Goal: Transaction & Acquisition: Obtain resource

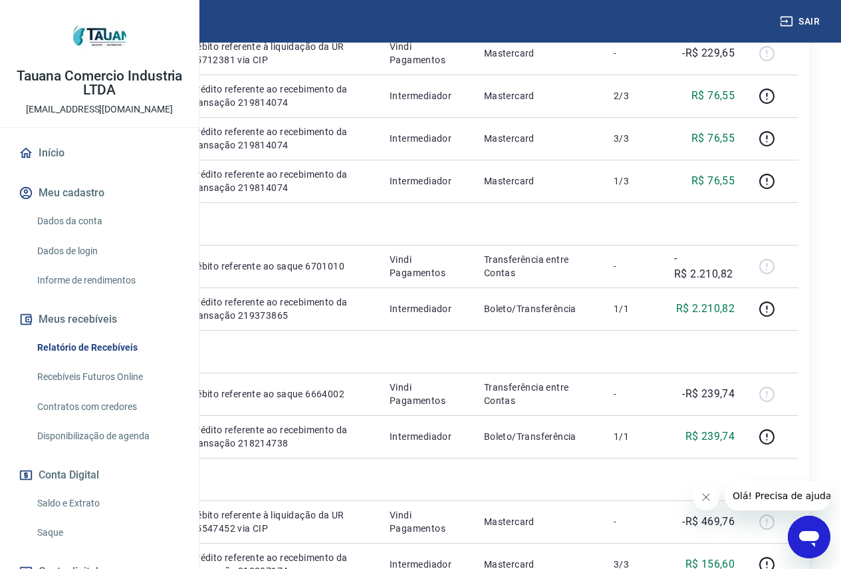
scroll to position [931, 0]
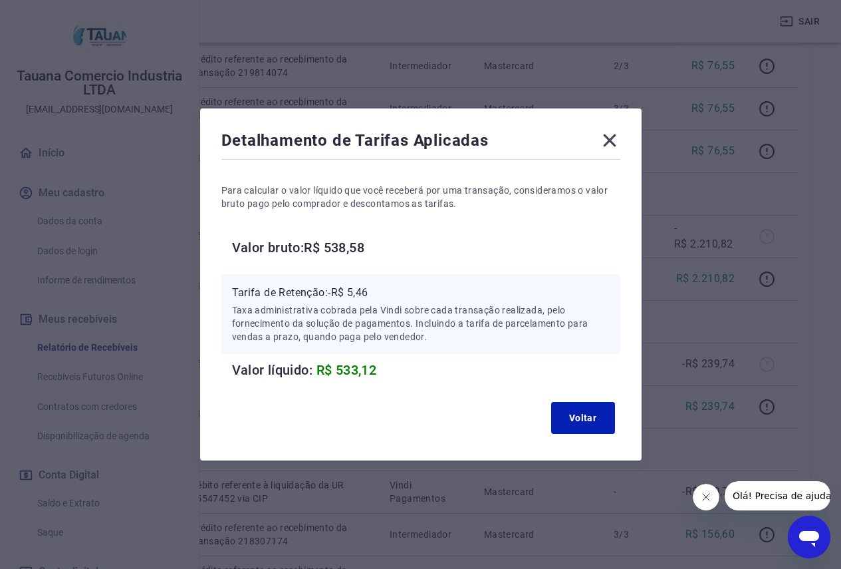
click at [613, 138] on icon at bounding box center [609, 140] width 13 height 13
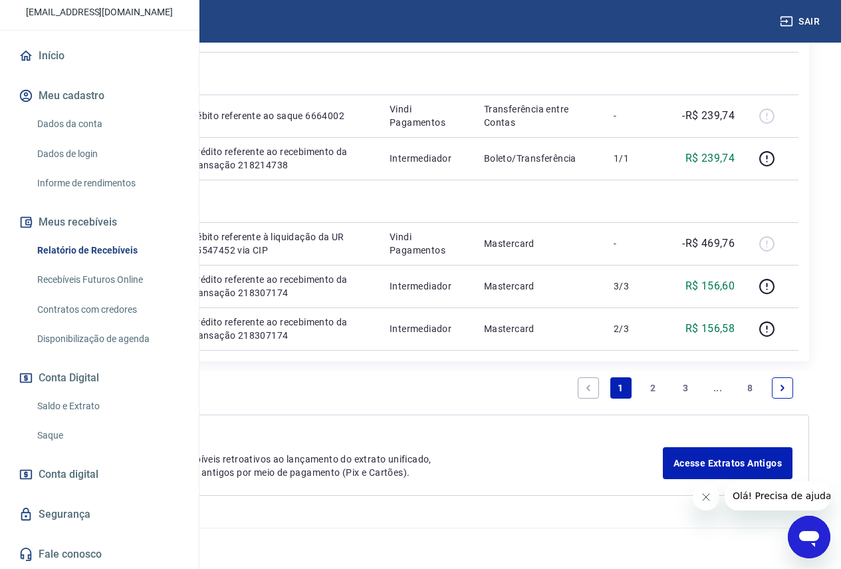
scroll to position [1858, 0]
click at [82, 552] on link "Fale conosco" at bounding box center [99, 553] width 167 height 29
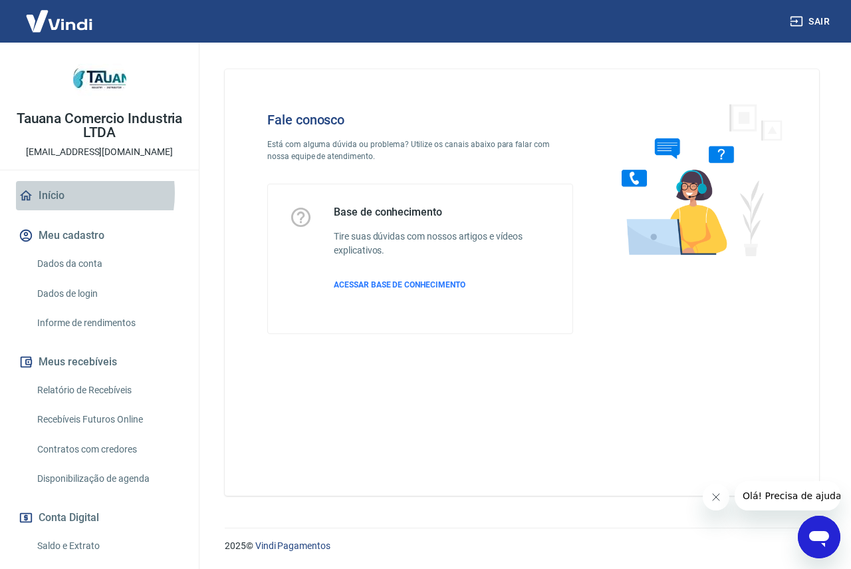
click at [55, 193] on link "Início" at bounding box center [99, 195] width 167 height 29
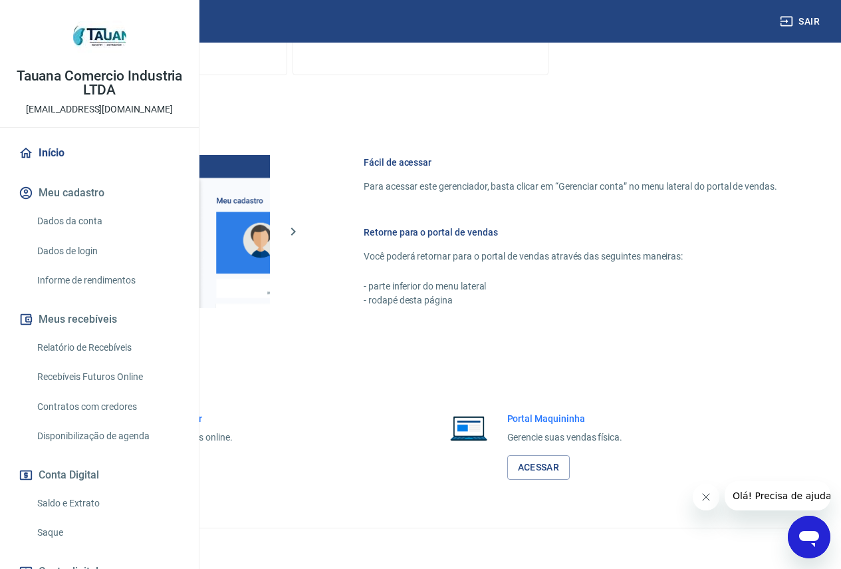
scroll to position [523, 0]
click at [760, 505] on button "Olá! Precisa de ajuda?" at bounding box center [784, 495] width 120 height 29
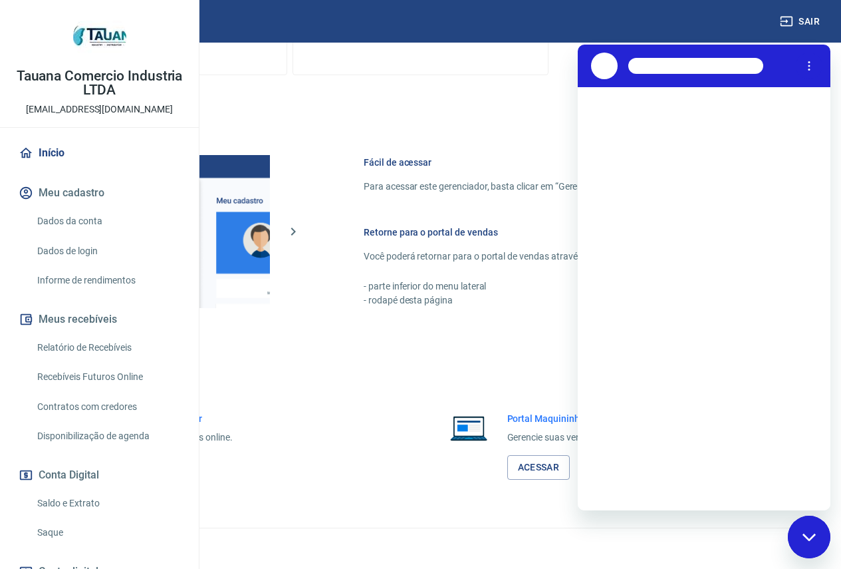
scroll to position [0, 0]
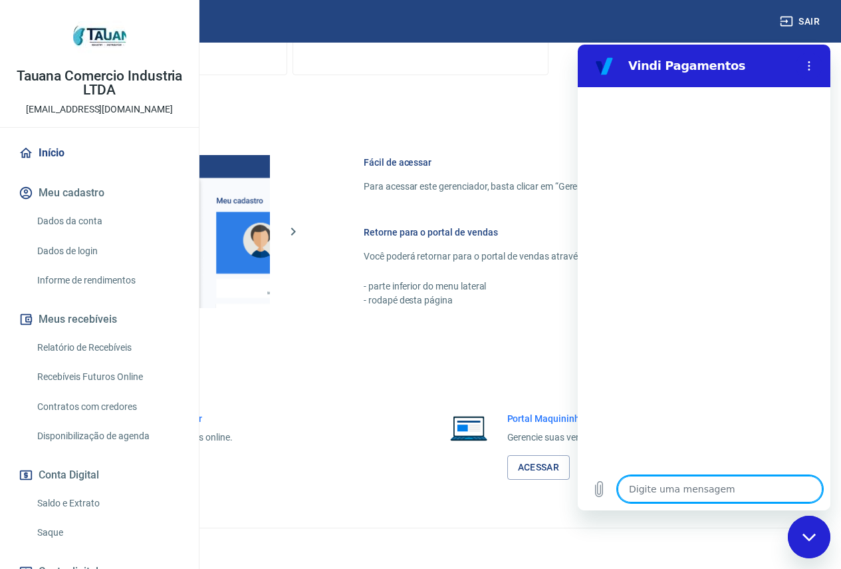
type textarea "b"
type textarea "x"
type textarea "bo"
type textarea "x"
type textarea "boa"
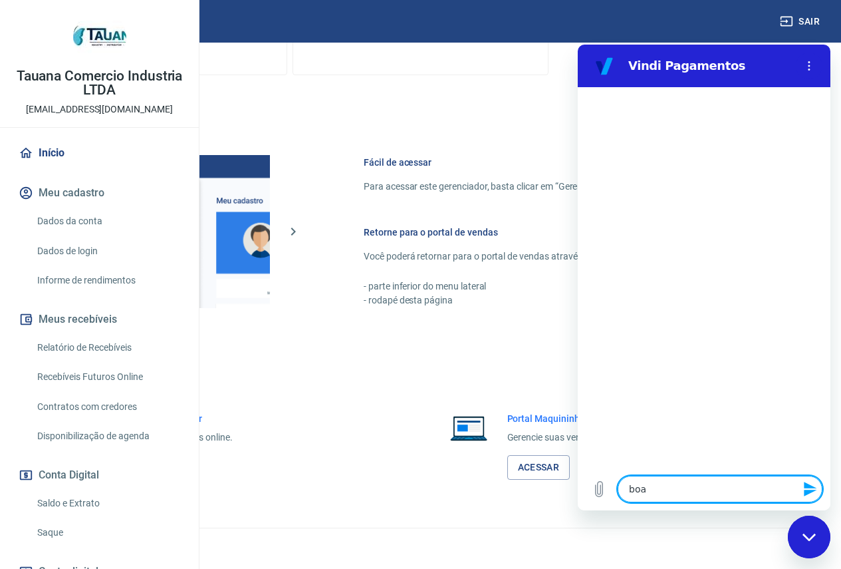
type textarea "x"
type textarea "boa"
type textarea "x"
type textarea "boa t"
type textarea "x"
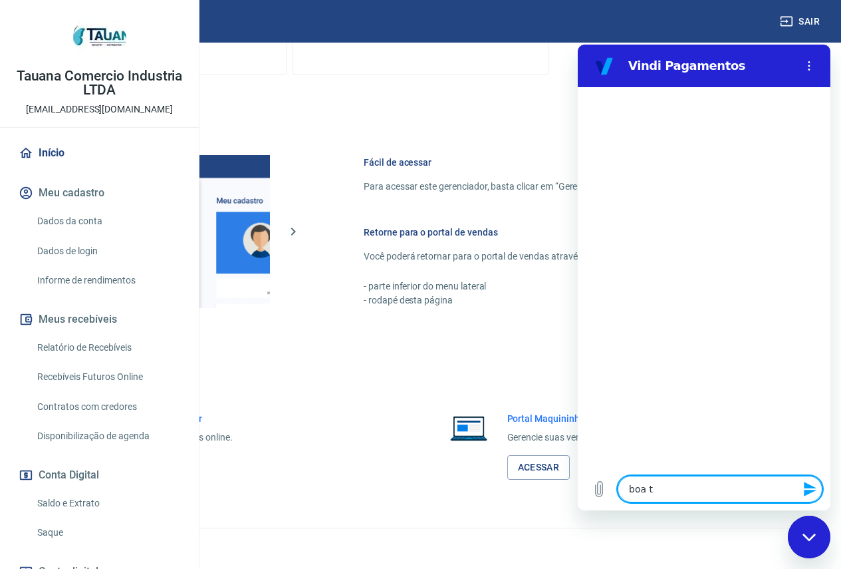
type textarea "boa ta"
type textarea "x"
type textarea "boa tar"
type textarea "x"
type textarea "boa tard"
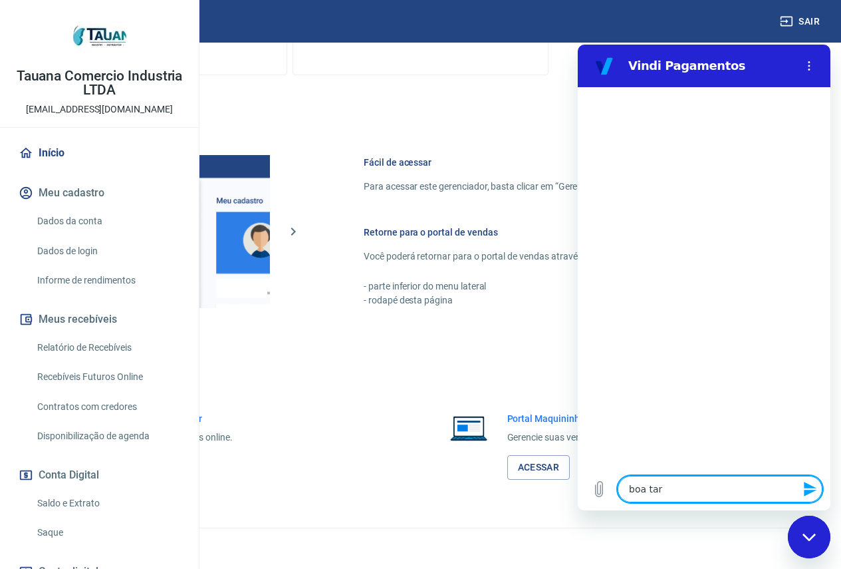
type textarea "x"
type textarea "boa tarde"
type textarea "x"
type textarea "boa tarde."
type textarea "x"
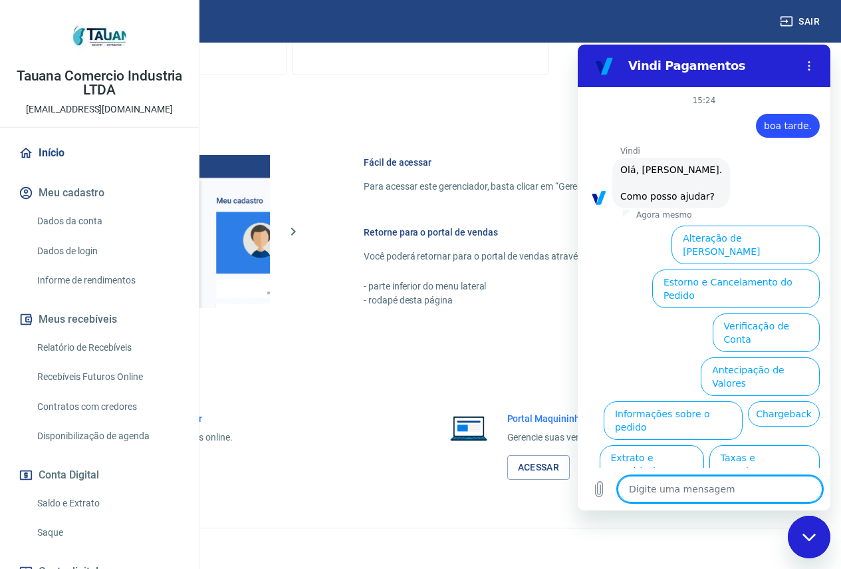
scroll to position [31, 0]
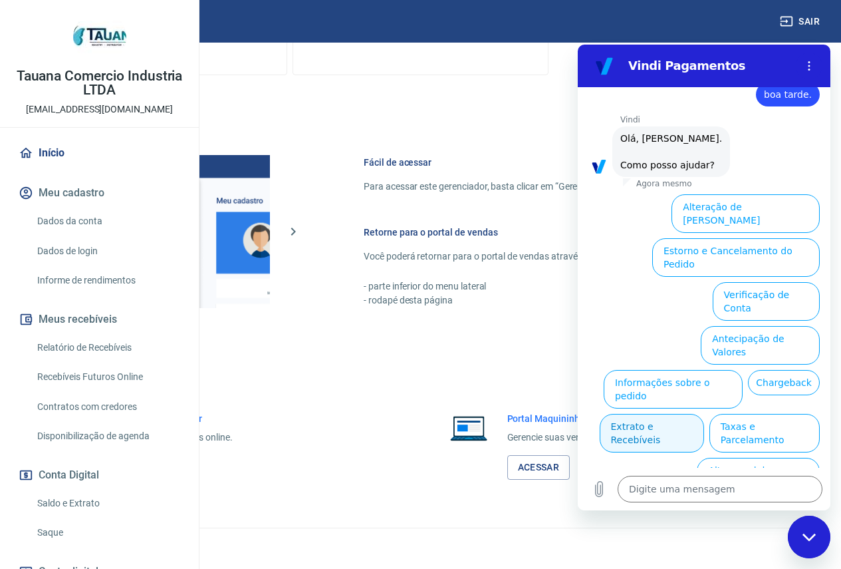
click at [704, 414] on button "Extrato e Recebíveis" at bounding box center [652, 433] width 104 height 39
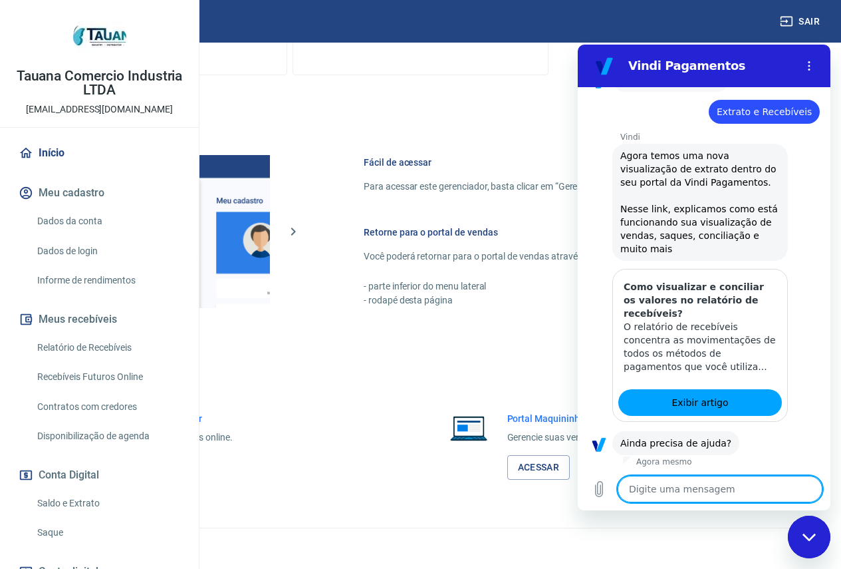
scroll to position [150, 0]
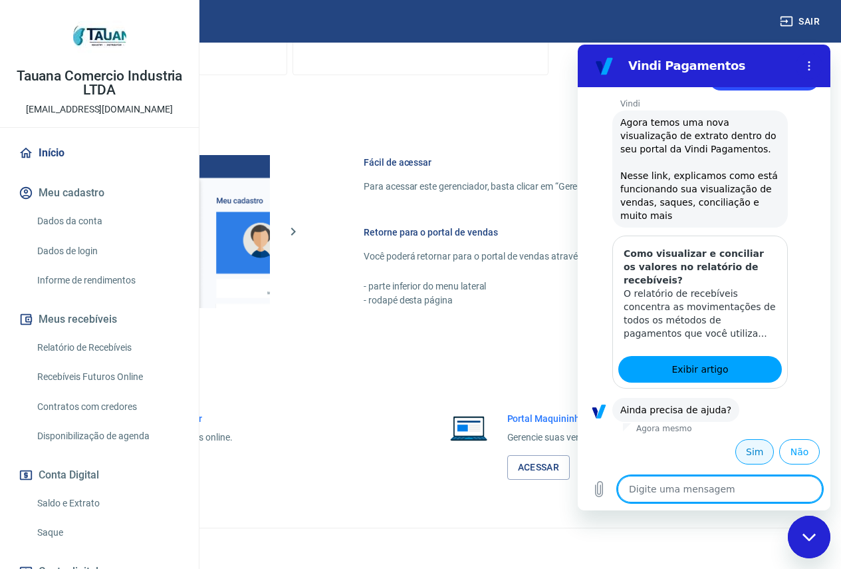
click at [752, 449] on button "Sim" at bounding box center [755, 451] width 39 height 25
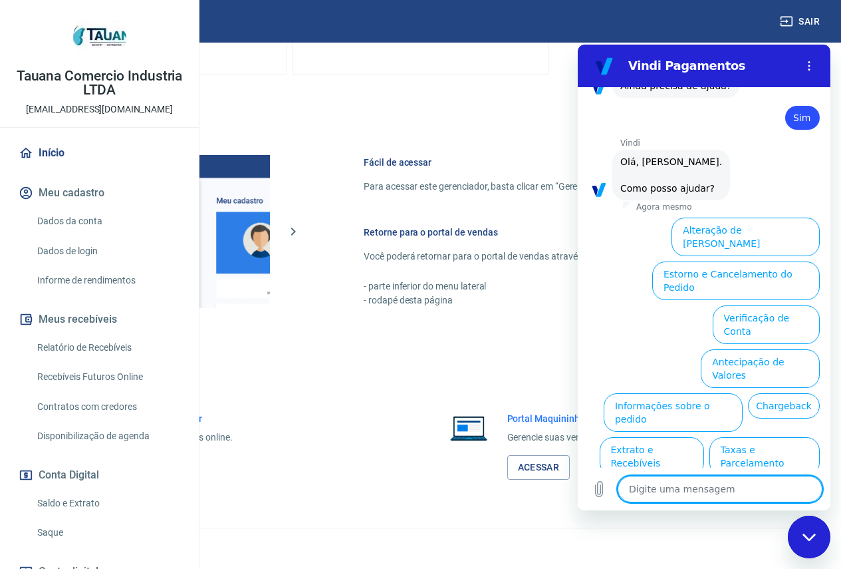
scroll to position [497, 0]
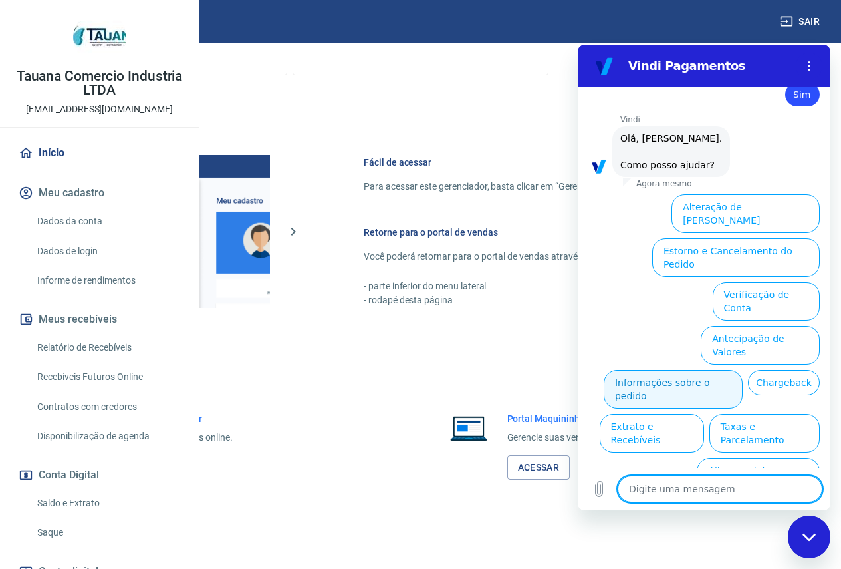
click at [730, 370] on button "Informações sobre o pedido" at bounding box center [673, 389] width 139 height 39
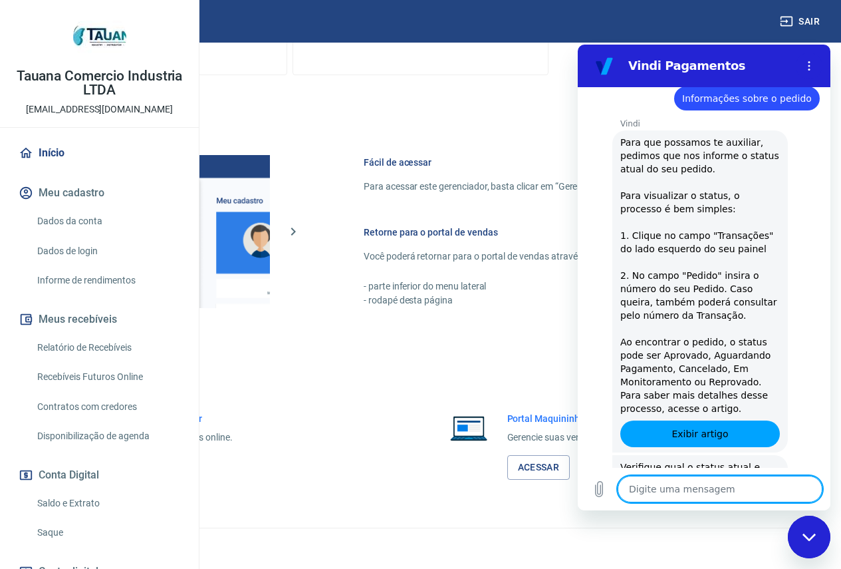
type textarea "x"
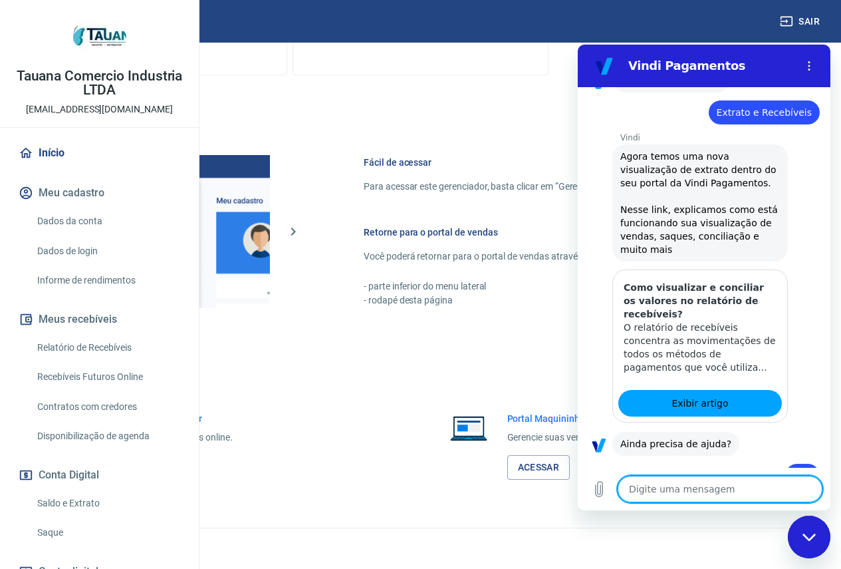
scroll to position [0, 0]
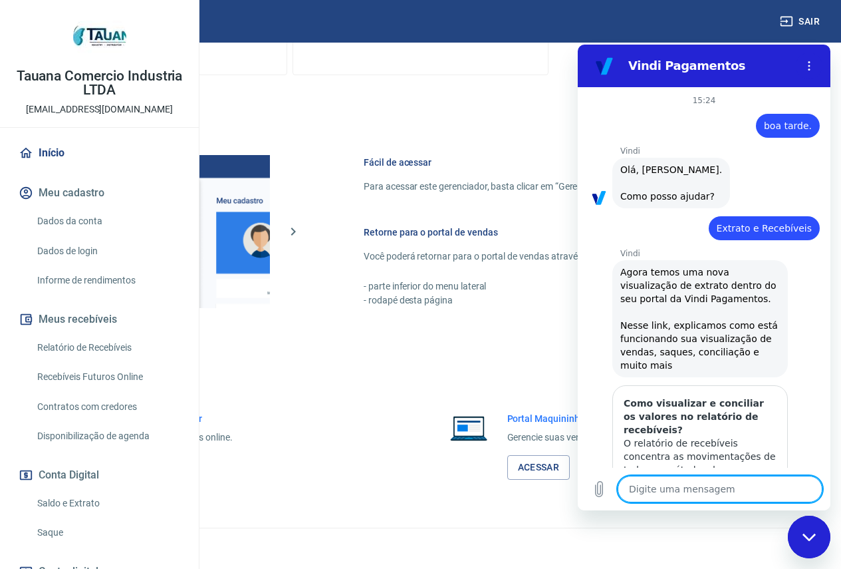
type textarea "."
type textarea "x"
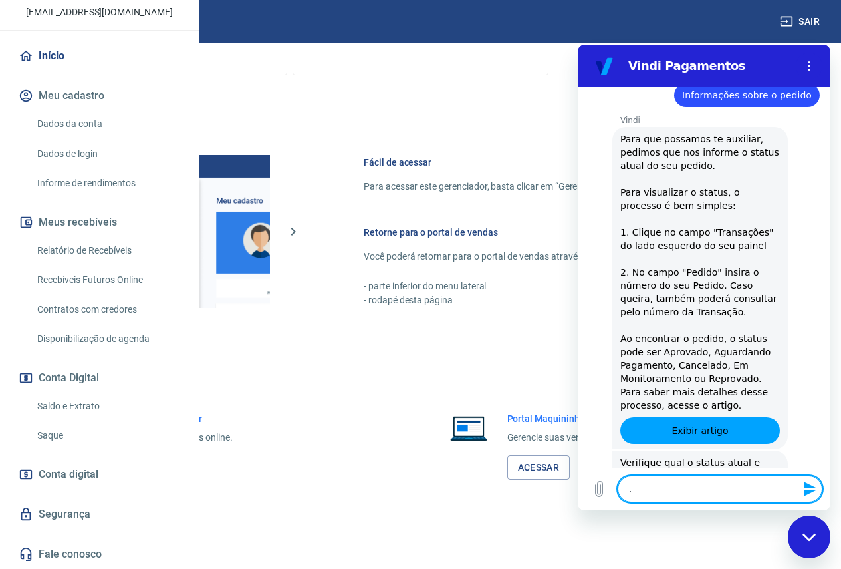
scroll to position [140, 0]
type textarea "x"
type textarea "e"
type textarea "x"
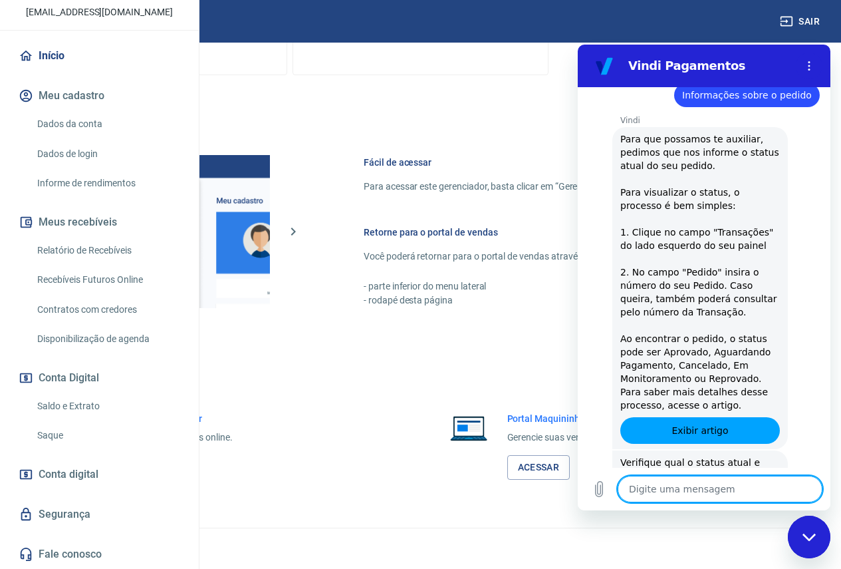
type textarea "p"
type textarea "x"
type textarea "pa"
type textarea "x"
type textarea "pag"
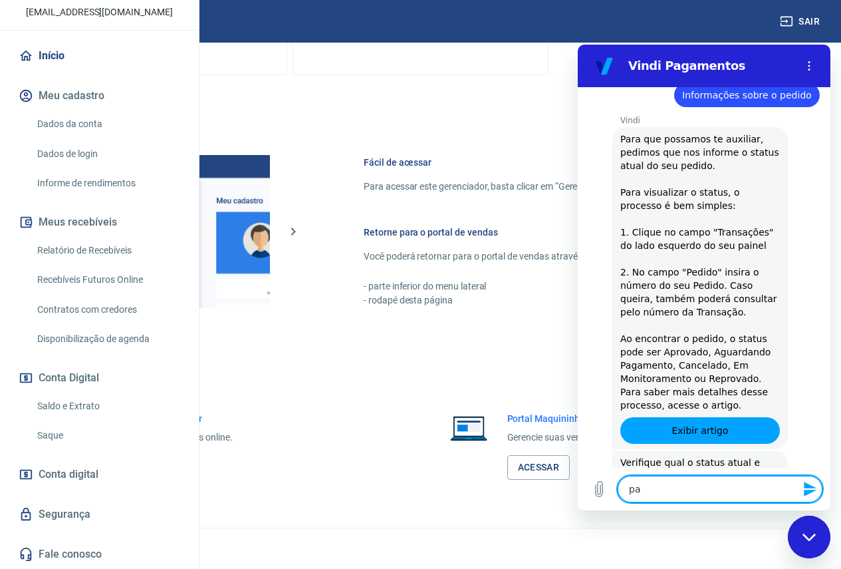
type textarea "x"
type textarea "paga"
type textarea "x"
type textarea "pagam"
type textarea "x"
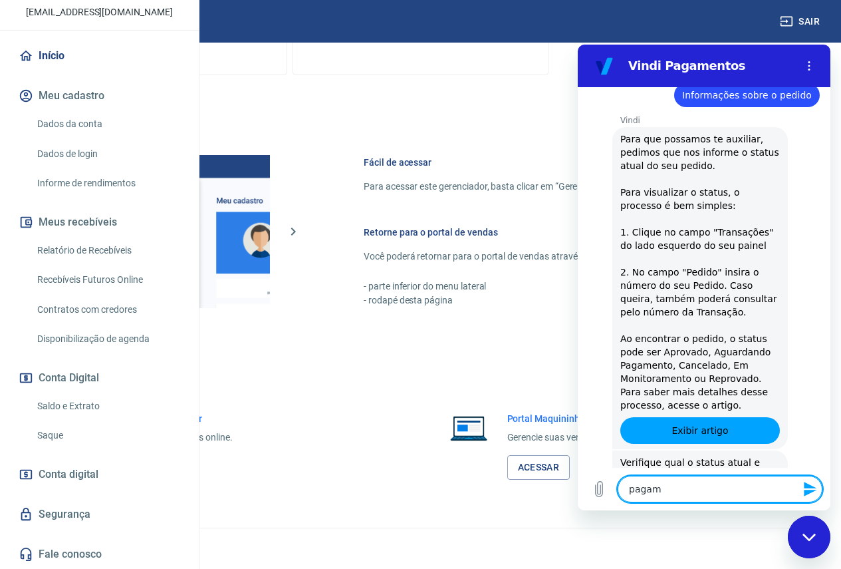
type textarea "pagame"
type textarea "x"
type textarea "pagamen"
type textarea "x"
type textarea "pagament"
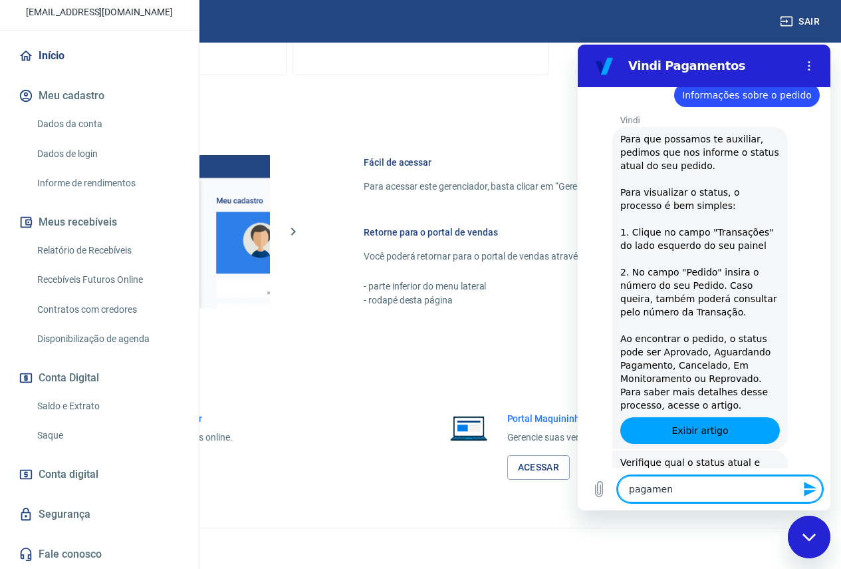
type textarea "x"
type textarea "pagamento"
type textarea "x"
type textarea "pagamento"
type textarea "x"
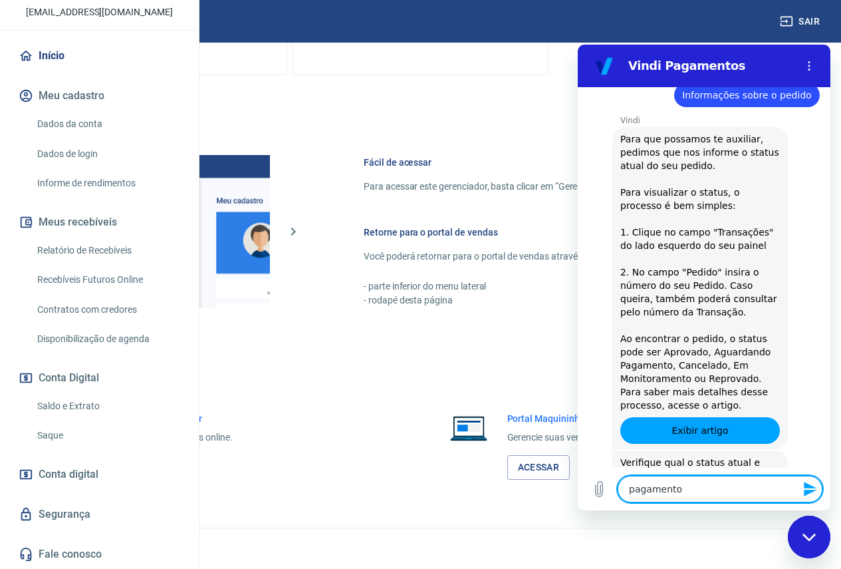
type textarea "pagamento e"
type textarea "x"
type textarea "pagamento ef"
type textarea "x"
type textarea "pagamento efe"
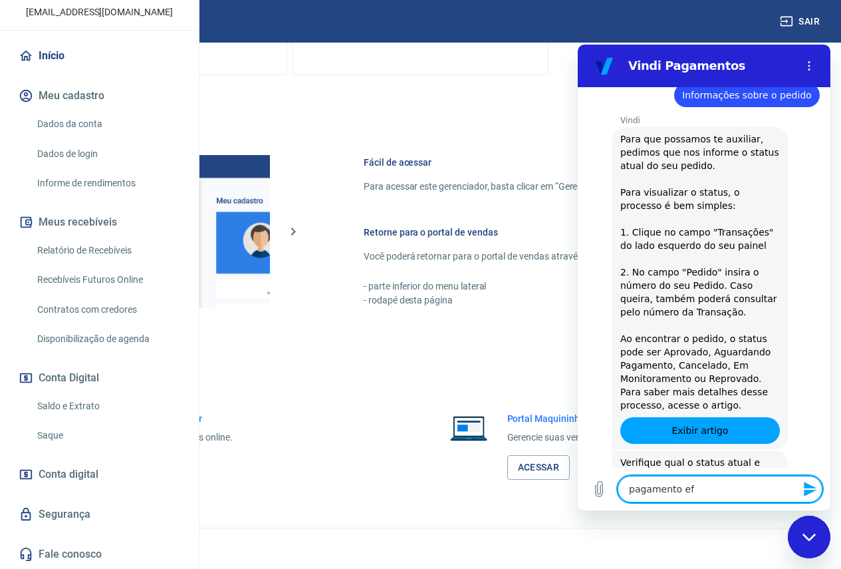
type textarea "x"
type textarea "pagamento efet"
type textarea "x"
type textarea "pagamento efetu"
type textarea "x"
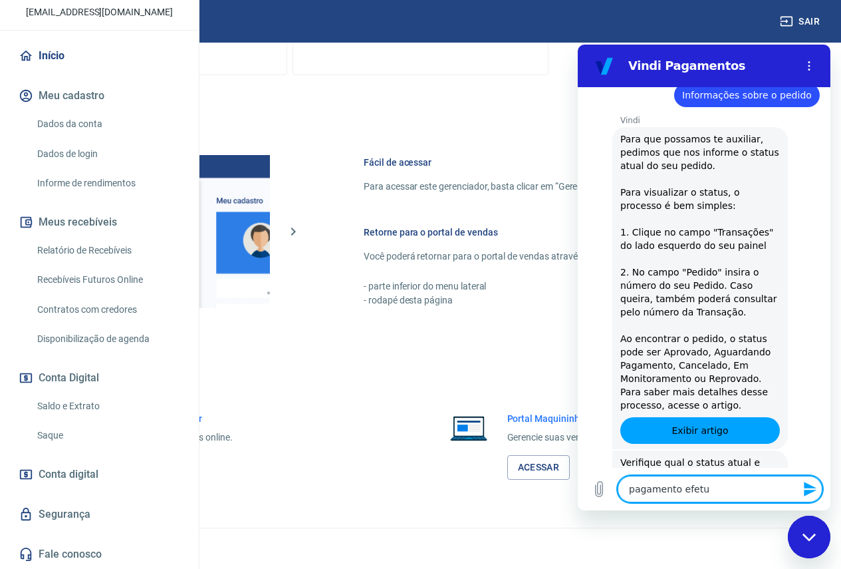
type textarea "pagamento efetua"
type textarea "x"
type textarea "pagamento efetuad"
type textarea "x"
type textarea "pagamento efetuado"
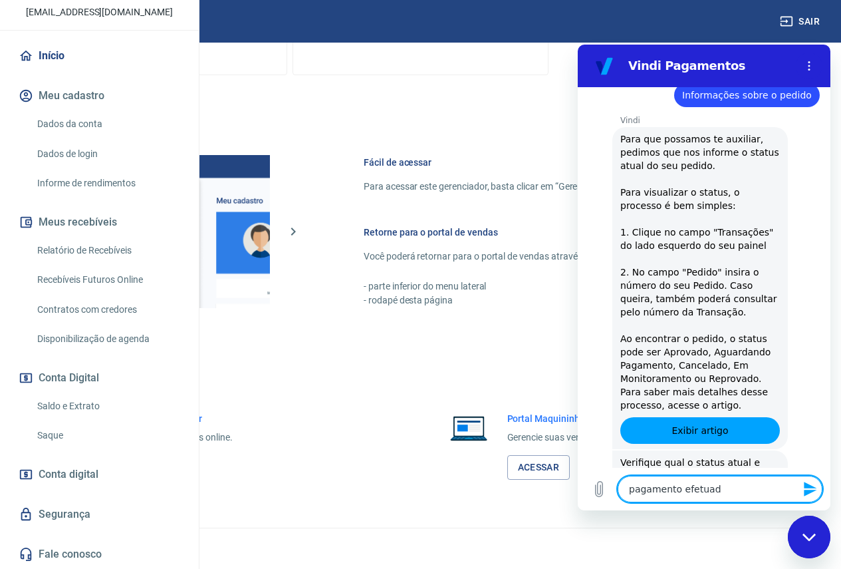
type textarea "x"
type textarea "pagamento efetuado"
type textarea "x"
type textarea "pagamento efetuado n"
type textarea "x"
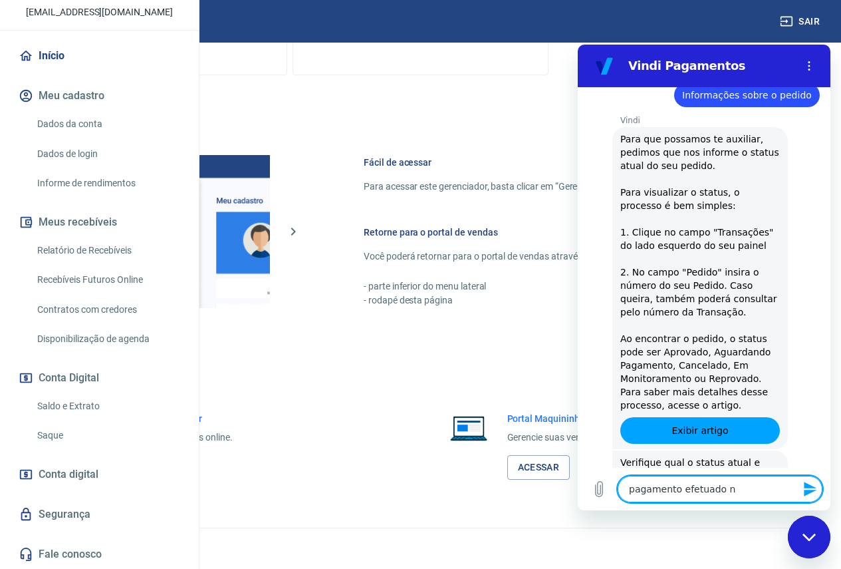
type textarea "pagamento efetuado na"
type textarea "x"
type textarea "pagamento efetuado nao"
type textarea "x"
type textarea "pagamento efetuado nao"
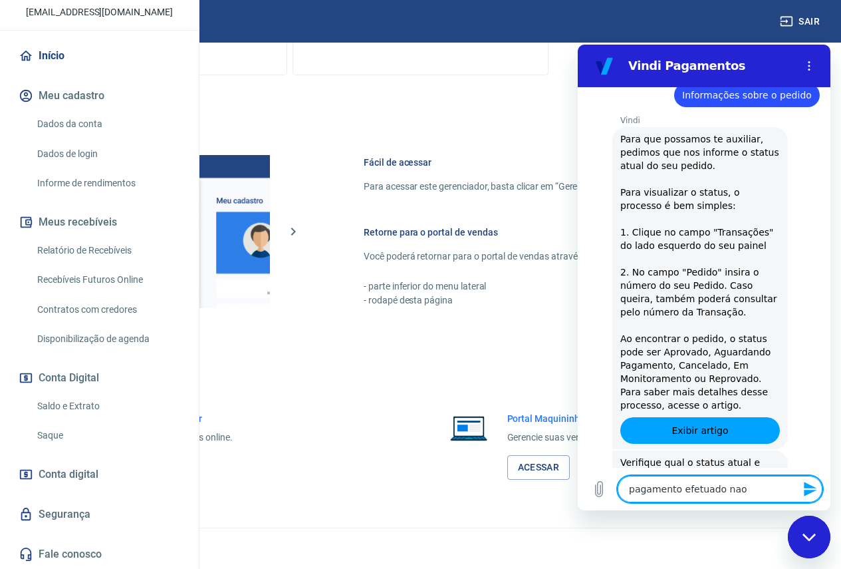
type textarea "x"
type textarea "pagamento efetuado [PERSON_NAME]"
type textarea "x"
type textarea "pagamento efetuado nao re"
type textarea "x"
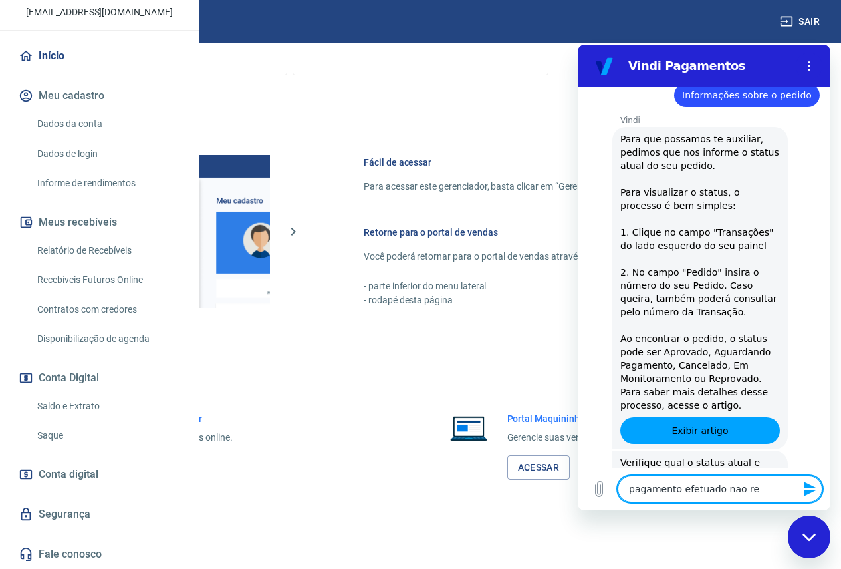
type textarea "pagamento efetuado nao rec"
type textarea "x"
type textarea "pagamento efetuado nao rece"
type textarea "x"
type textarea "pagamento efetuado nao receb"
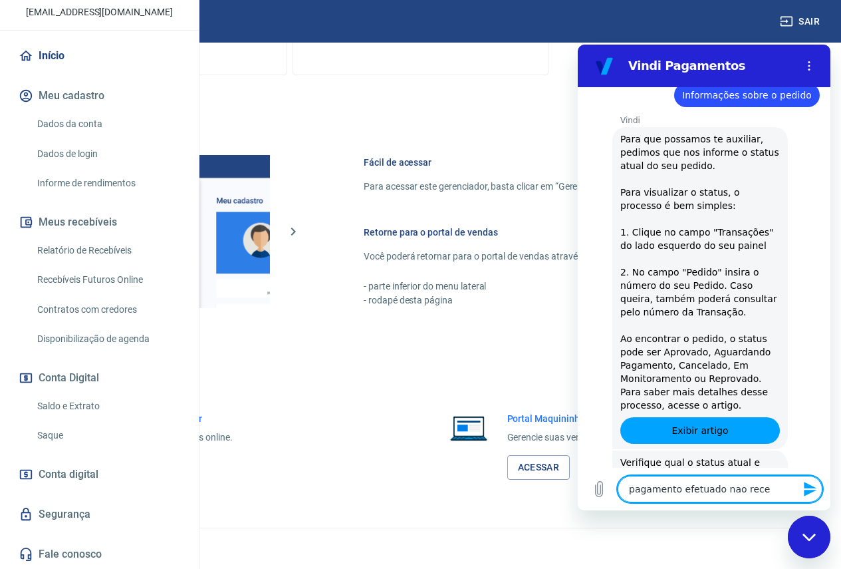
type textarea "x"
type textarea "pagamento efetuado nao recebi"
type textarea "x"
type textarea "pagamento efetuado nao recebid"
type textarea "x"
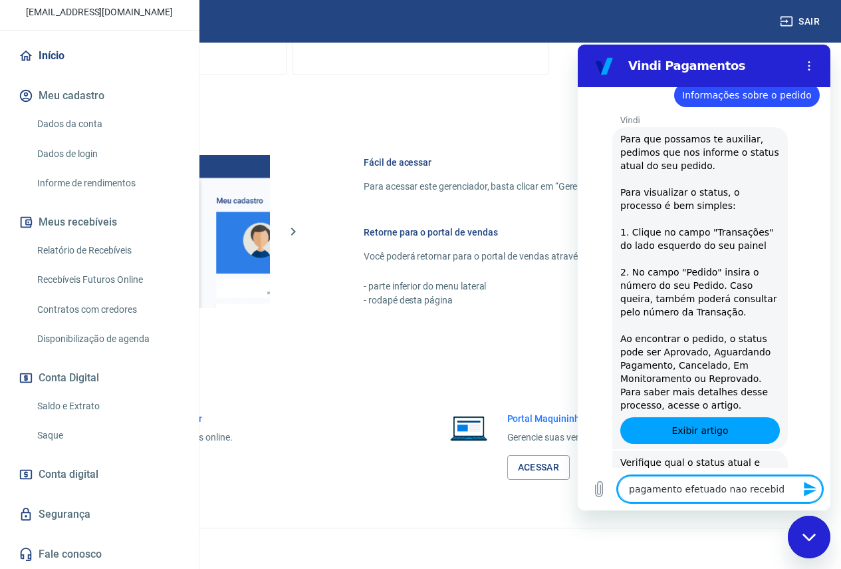
type textarea "pagamento efetuado nao recebido"
type textarea "x"
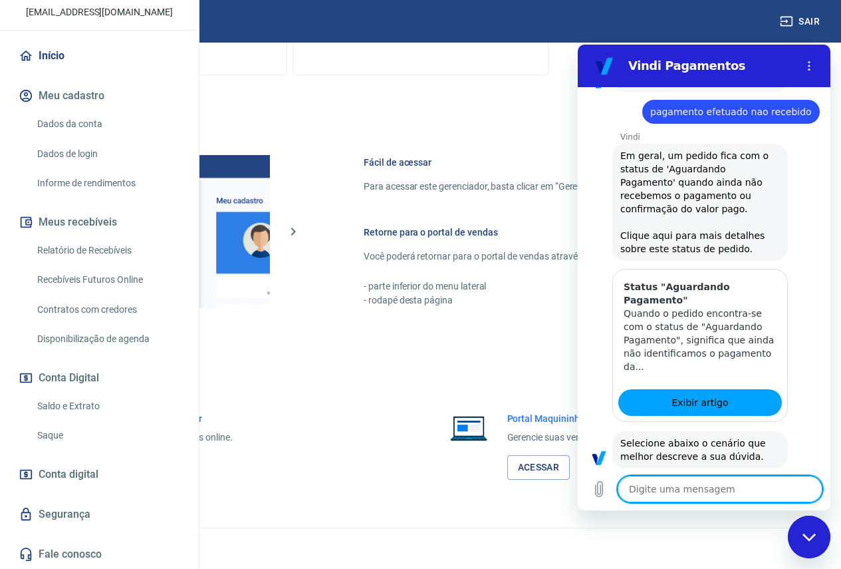
scroll to position [1102, 0]
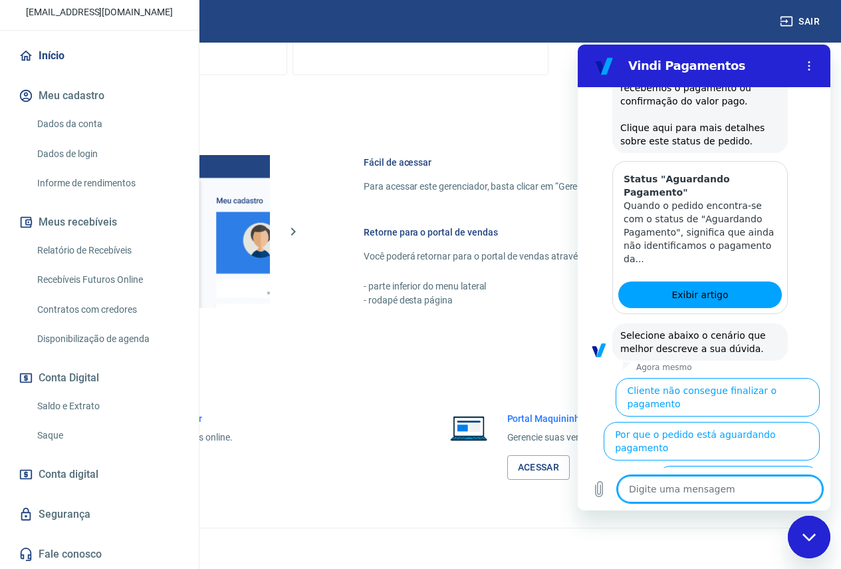
click at [704, 466] on button "Cliente pagou, mas pedido consta 'Aguardando Pagamento'" at bounding box center [738, 492] width 163 height 52
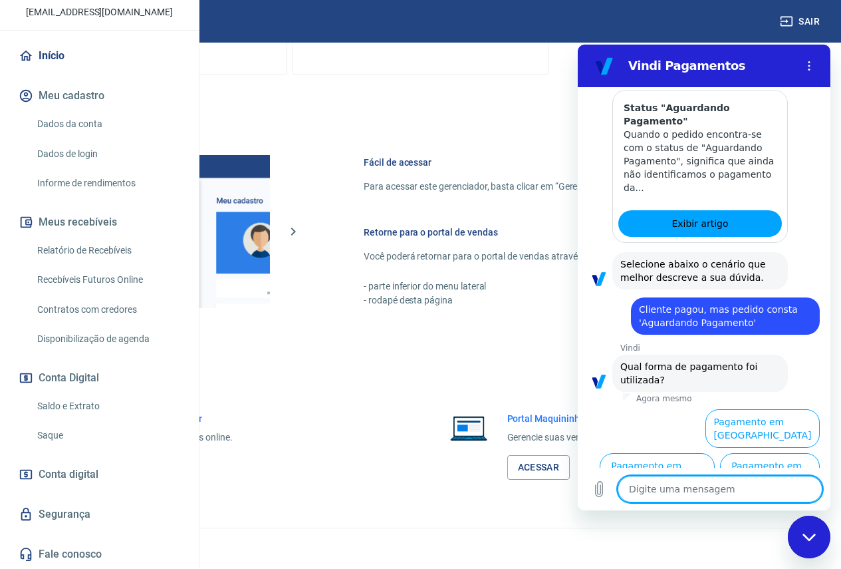
scroll to position [1191, 0]
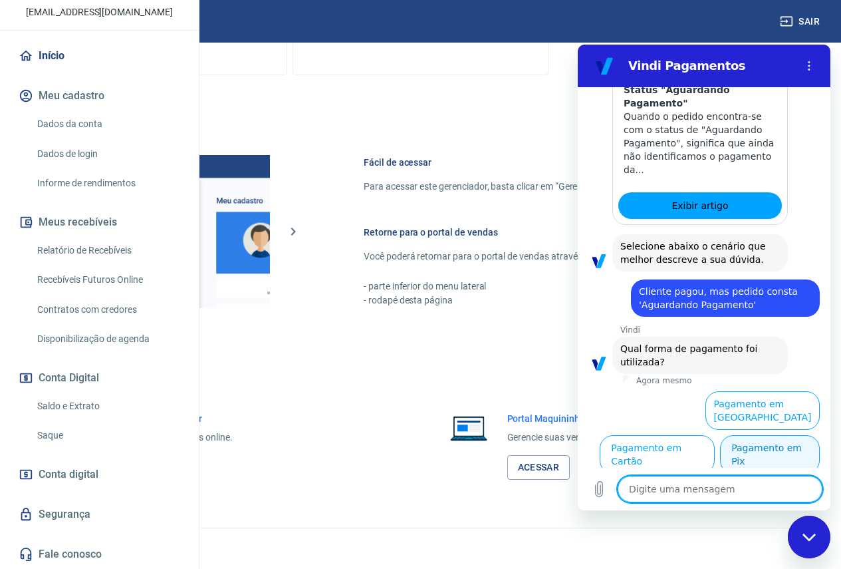
click at [761, 453] on button "Pagamento em Pix" at bounding box center [770, 454] width 100 height 39
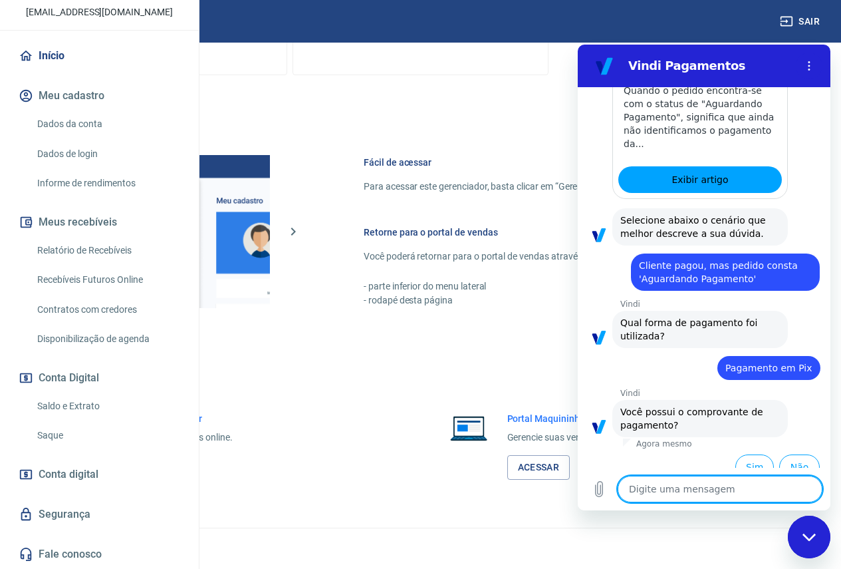
scroll to position [1219, 0]
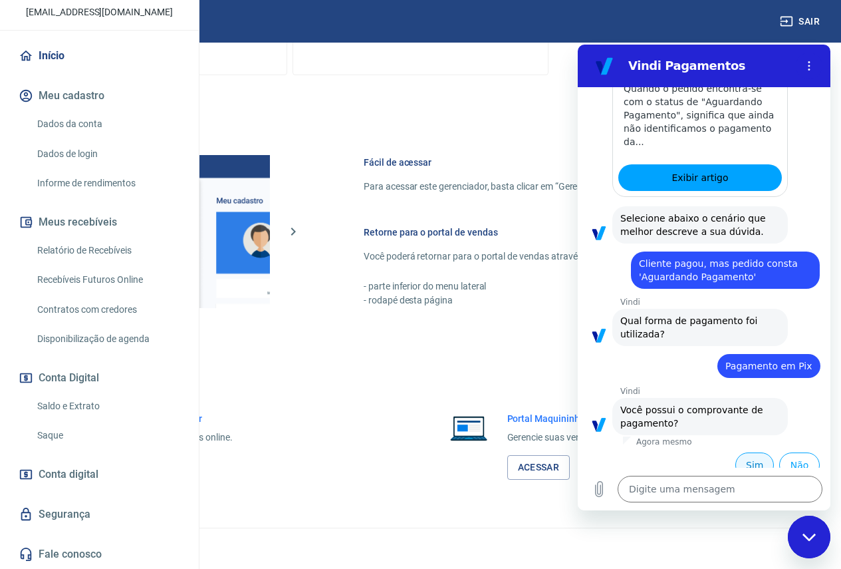
click at [740, 452] on button "Sim" at bounding box center [755, 464] width 39 height 25
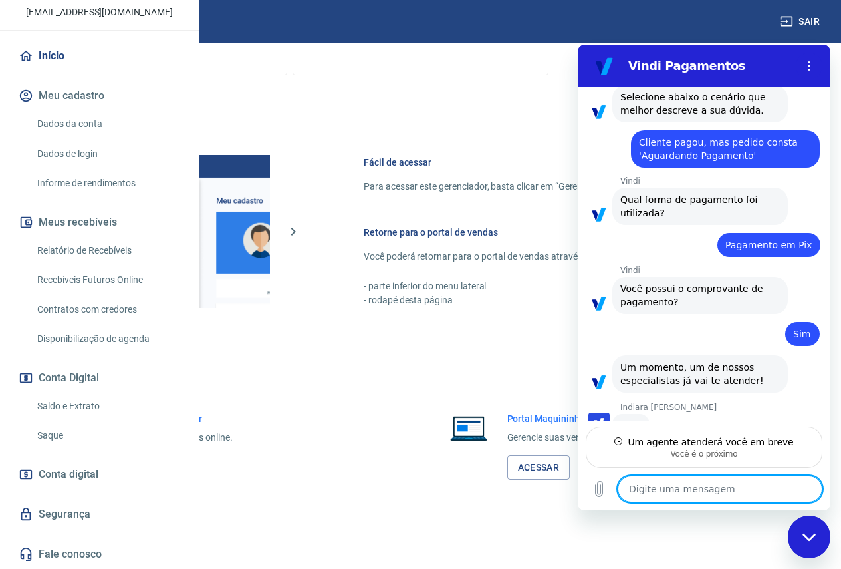
scroll to position [1339, 0]
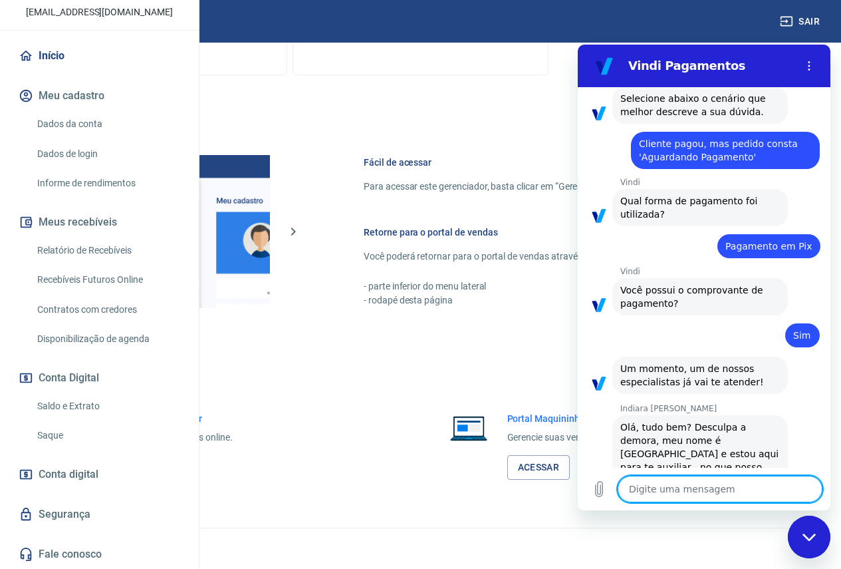
type textarea "x"
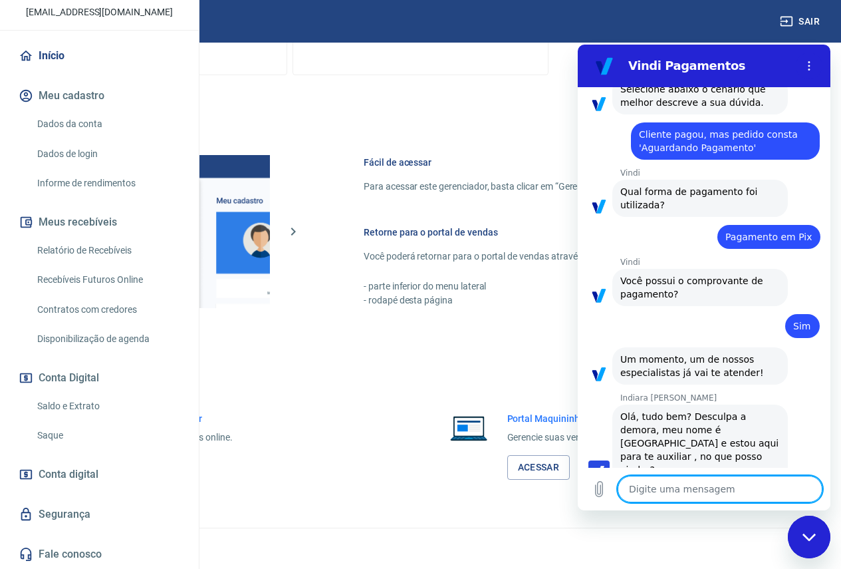
scroll to position [1351, 0]
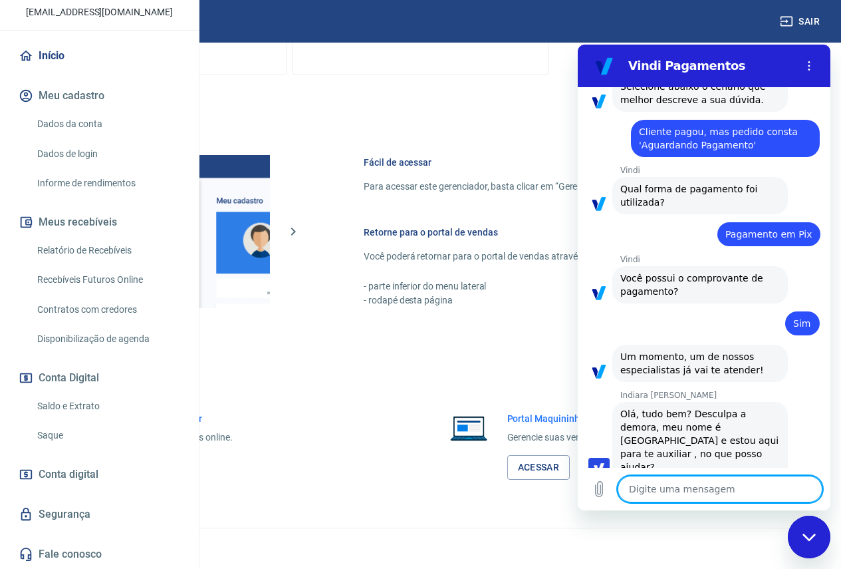
type textarea "I"
type textarea "x"
type textarea "In"
type textarea "x"
type textarea "Ind"
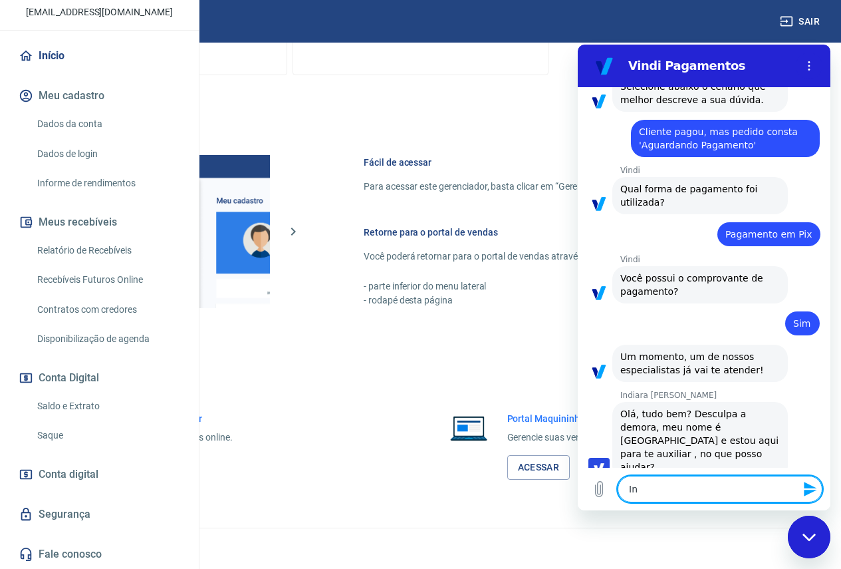
type textarea "x"
type textarea "In"
type textarea "x"
type textarea "I"
type textarea "x"
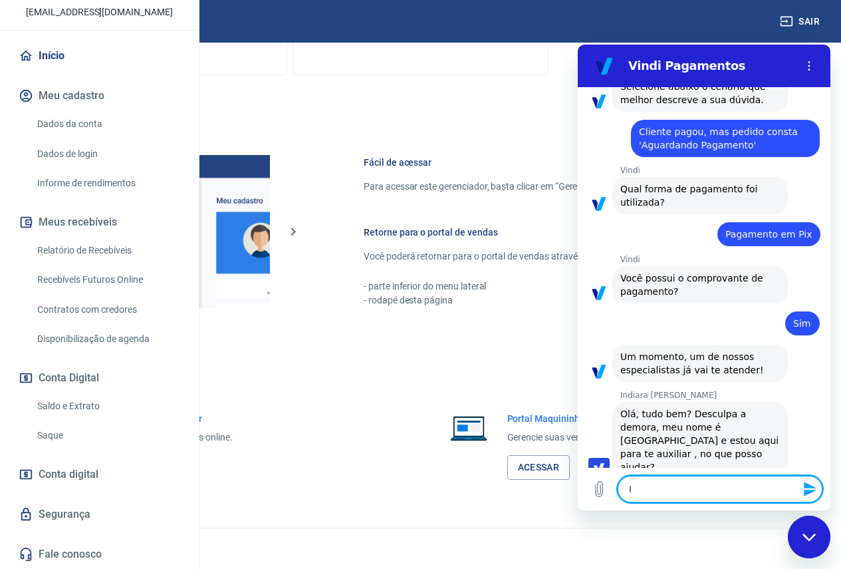
type textarea "x"
type textarea "B"
type textarea "x"
type textarea "Bo"
type textarea "x"
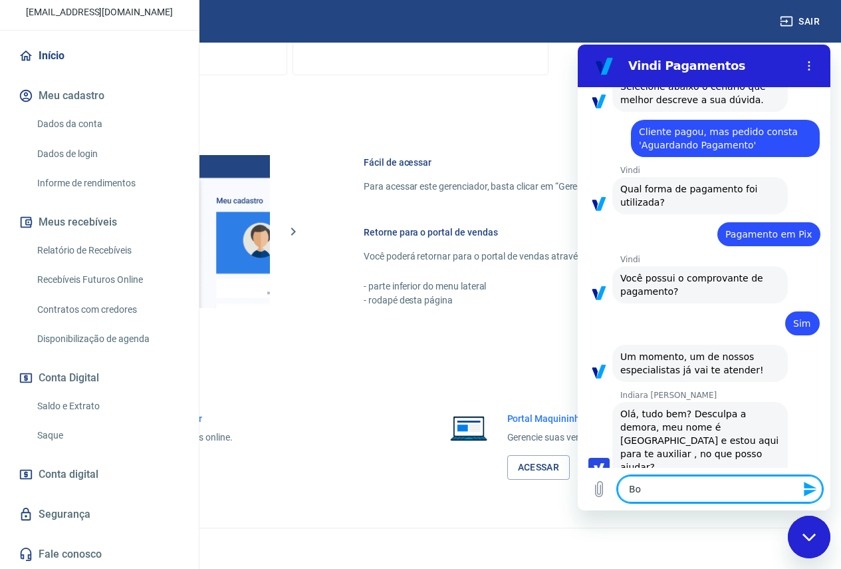
type textarea "Boa"
type textarea "x"
type textarea "Boa"
type textarea "x"
type textarea "Boa t"
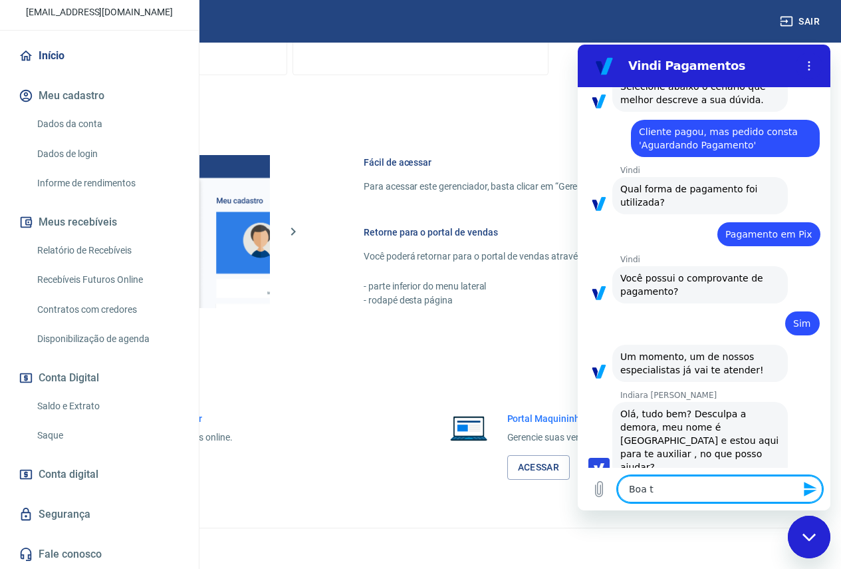
type textarea "x"
type textarea "Boa ta"
type textarea "x"
type textarea "Boa tar"
type textarea "x"
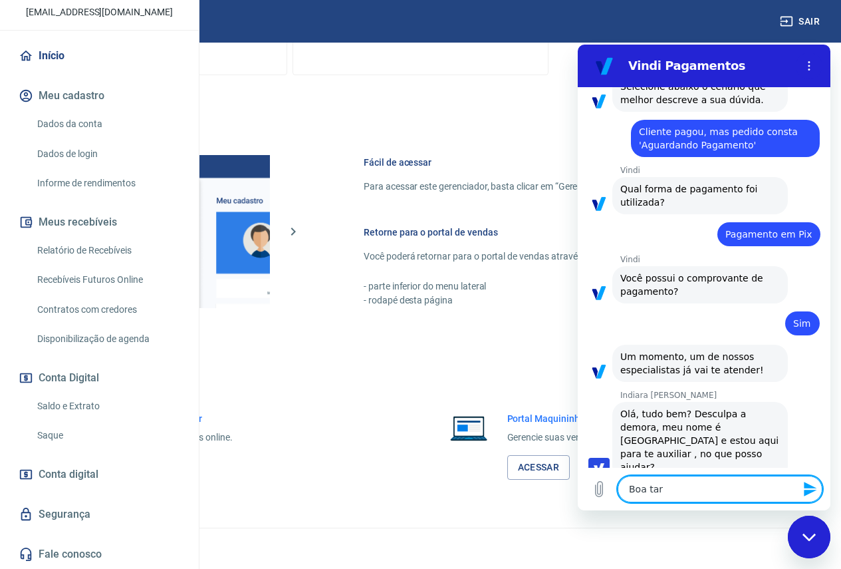
type textarea "Boa tard"
type textarea "x"
type textarea "Boa tarde"
type textarea "x"
type textarea "Boa tarde"
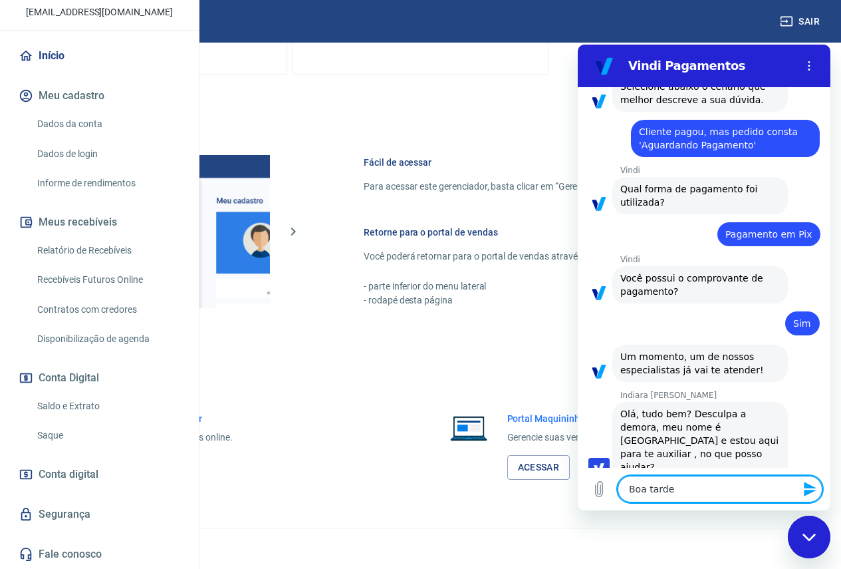
type textarea "x"
type textarea "Boa tarde I"
type textarea "x"
type textarea "Boa tarde In"
type textarea "x"
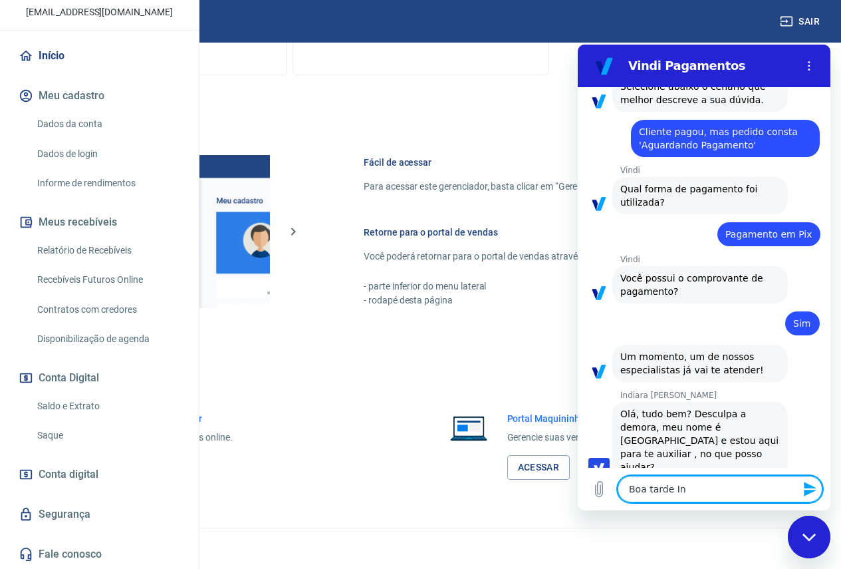
type textarea "Boa tarde Ind"
type textarea "x"
type textarea "Boa tarde Indi"
type textarea "x"
type textarea "Boa tarde [GEOGRAPHIC_DATA]"
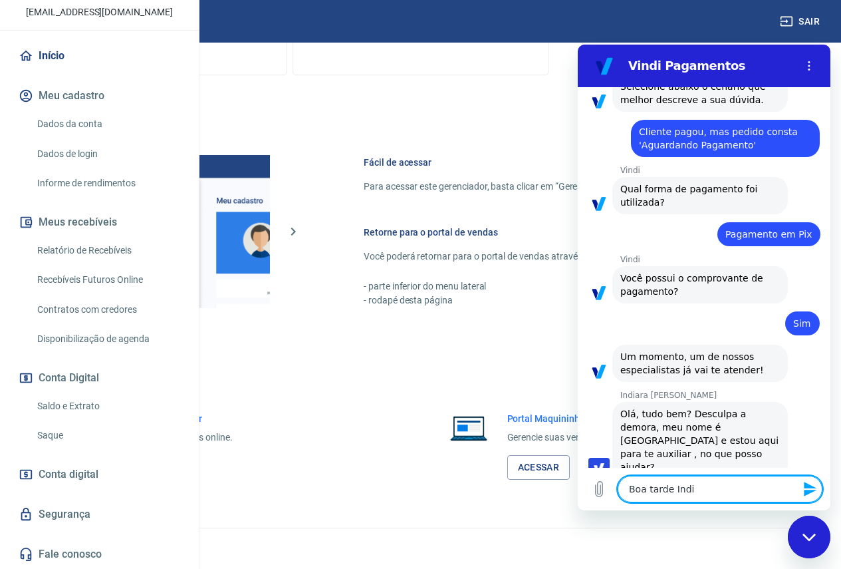
type textarea "x"
type textarea "Boa tarde Indiar"
type textarea "x"
type textarea "Boa tarde Indiara"
type textarea "x"
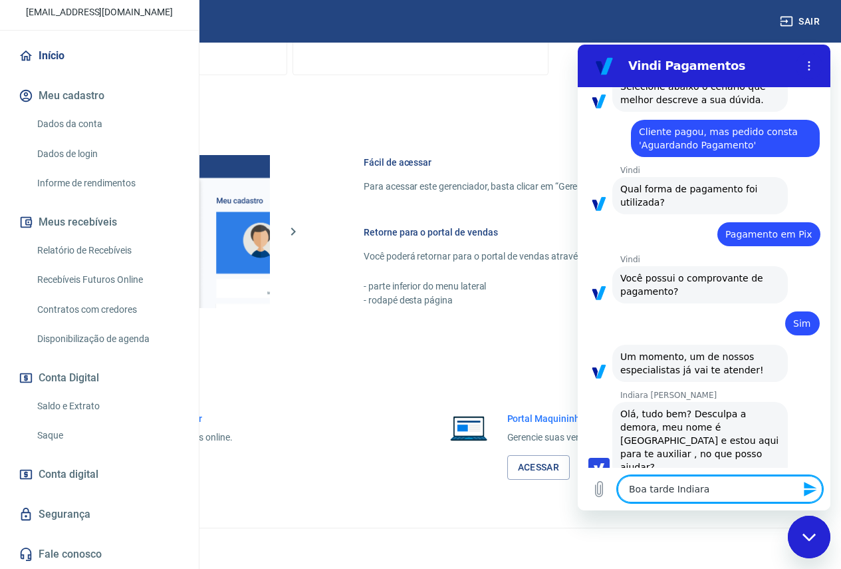
type textarea "Boa tarde Indiara,"
type textarea "x"
type textarea "Boa tarde Indiara,"
type textarea "x"
type textarea "Boa tarde Indiara, é"
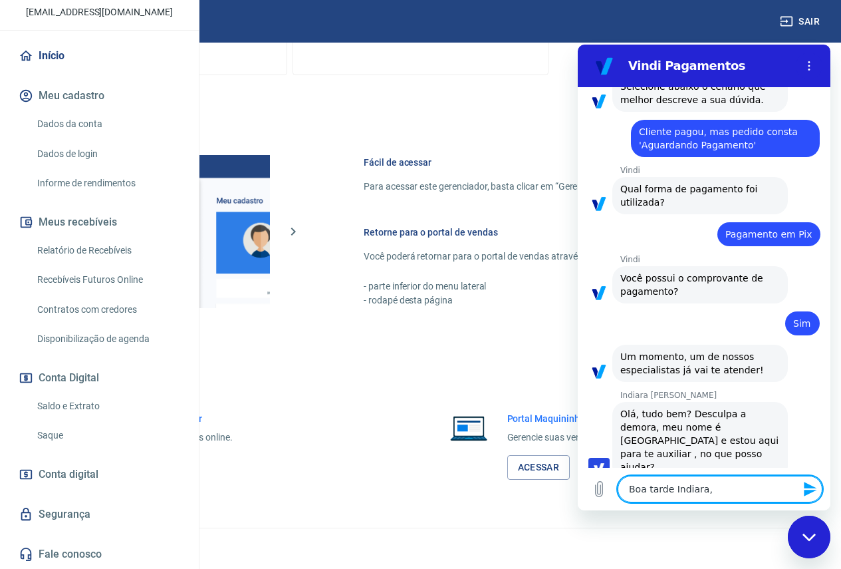
type textarea "x"
type textarea "Boa tarde Indiara, é"
type textarea "x"
type textarea "Boa tarde Indiara, é o"
type textarea "x"
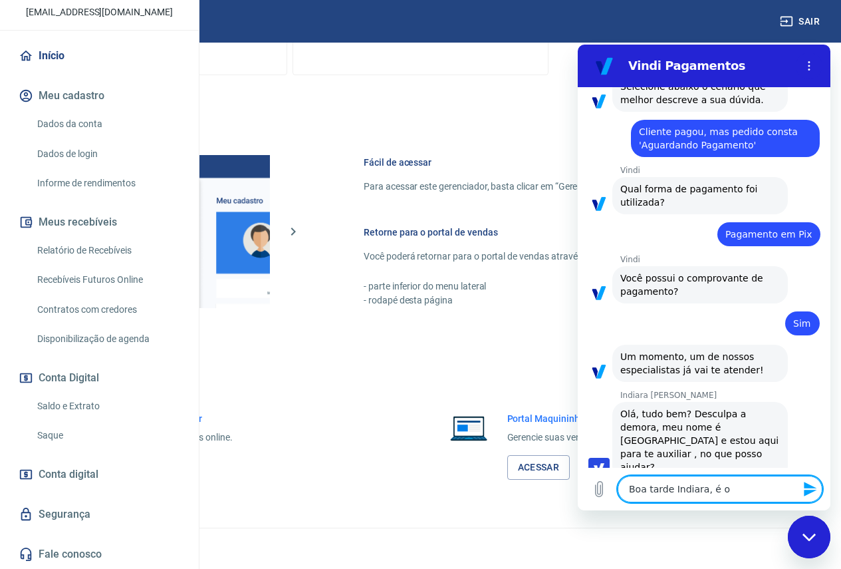
type textarea "Boa tarde Indiara, é o"
type textarea "x"
type textarea "Boa tarde Indiara, é o s"
type textarea "x"
type textarea "Boa tarde Indiara, é o se"
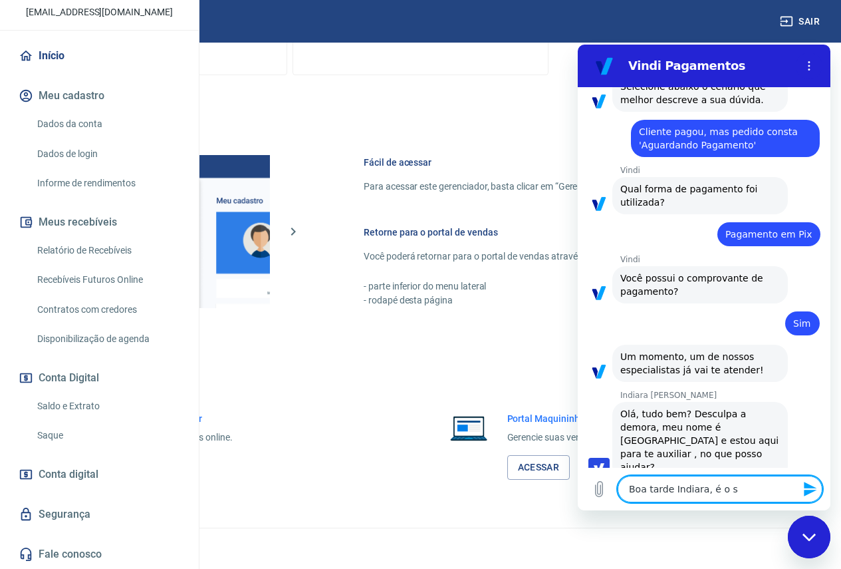
type textarea "x"
type textarea "Boa tarde Indiara, é o seg"
type textarea "x"
type textarea "Boa tarde Indiara, é o segu"
type textarea "x"
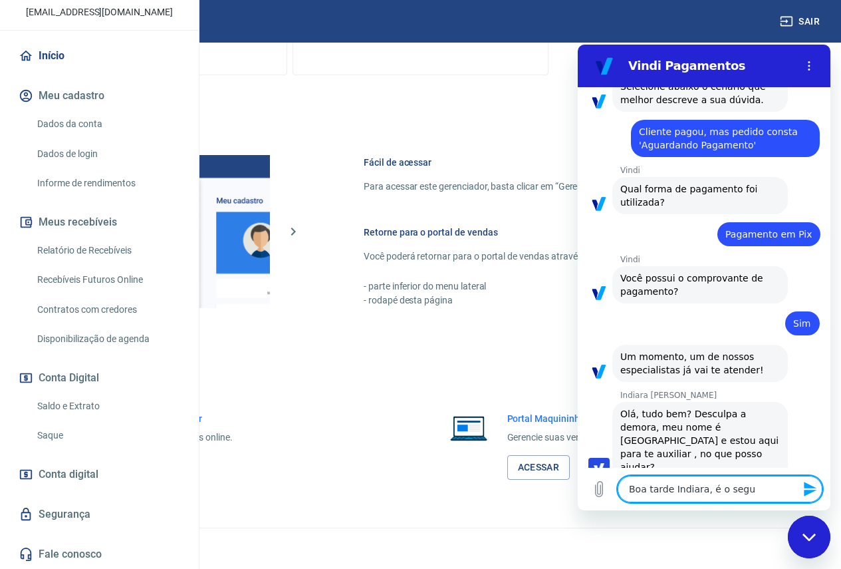
type textarea "Boa tarde Indiara, é o segui"
type textarea "x"
type textarea "Boa tarde Indiara, é o seguin"
type textarea "x"
type textarea "Boa tarde Indiara, é o seguint"
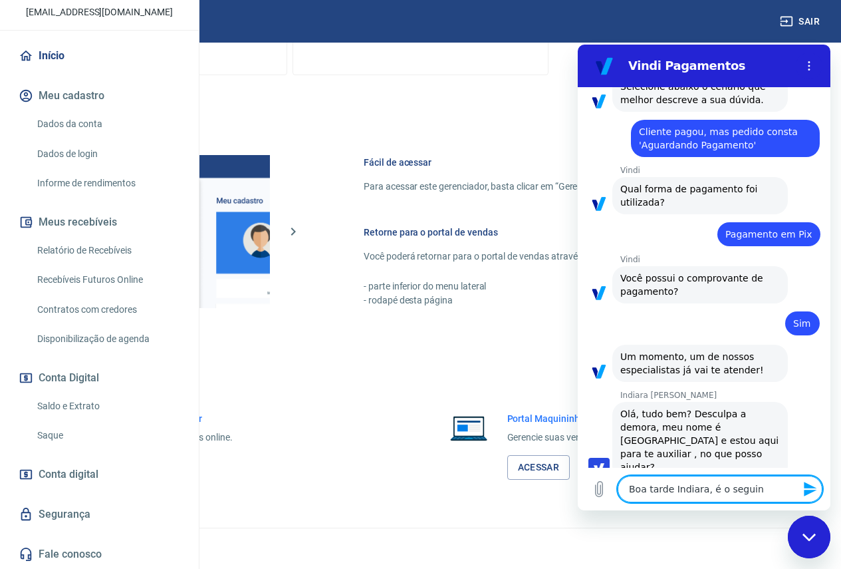
type textarea "x"
type textarea "Boa tarde Indiara, é o seguinte"
type textarea "x"
type textarea "Boa tarde Indiara, é o seguinte:"
type textarea "x"
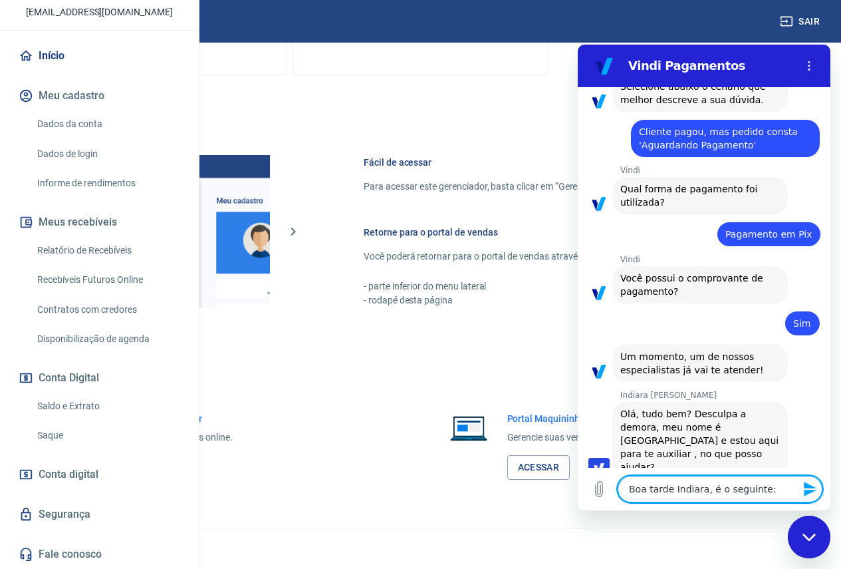
type textarea "Boa tarde Indiara, é o seguinte:"
type textarea "x"
type textarea "Boa tarde Indiara, é o seguinte: T"
type textarea "x"
type textarea "Boa tarde Indiara, é o seguinte: Te"
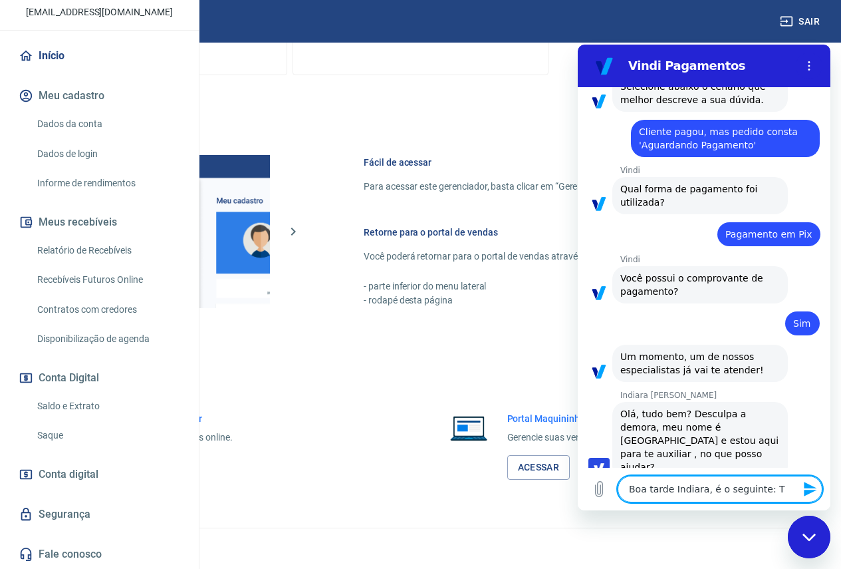
type textarea "x"
type textarea "Boa tarde Indiara, é o seguinte: Tem"
type textarea "x"
type textarea "Boa tarde Indiara, é o seguinte: Temo"
type textarea "x"
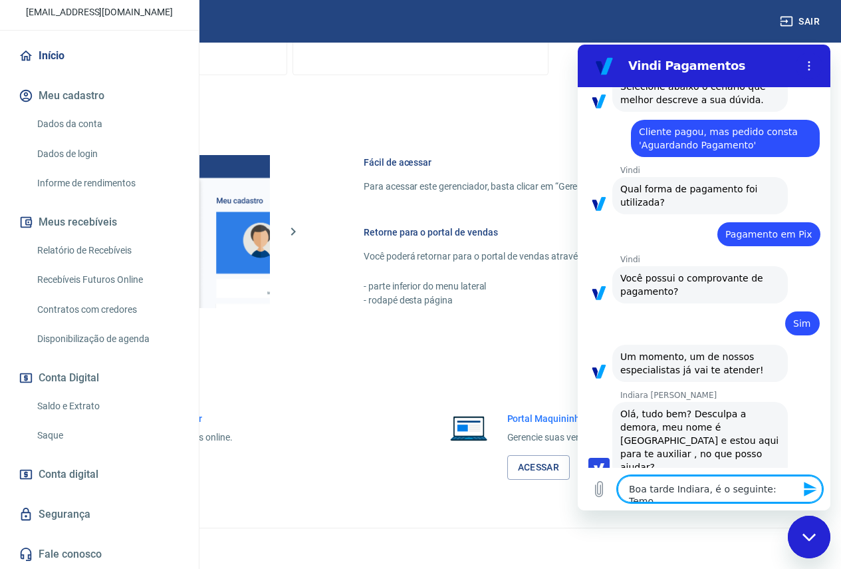
type textarea "Boa tarde Indiara, é o seguinte: Temos"
type textarea "x"
type textarea "Boa tarde Indiara, é o seguinte: Temos"
type textarea "x"
type textarea "Boa tarde Indiara, é o seguinte: Temos u"
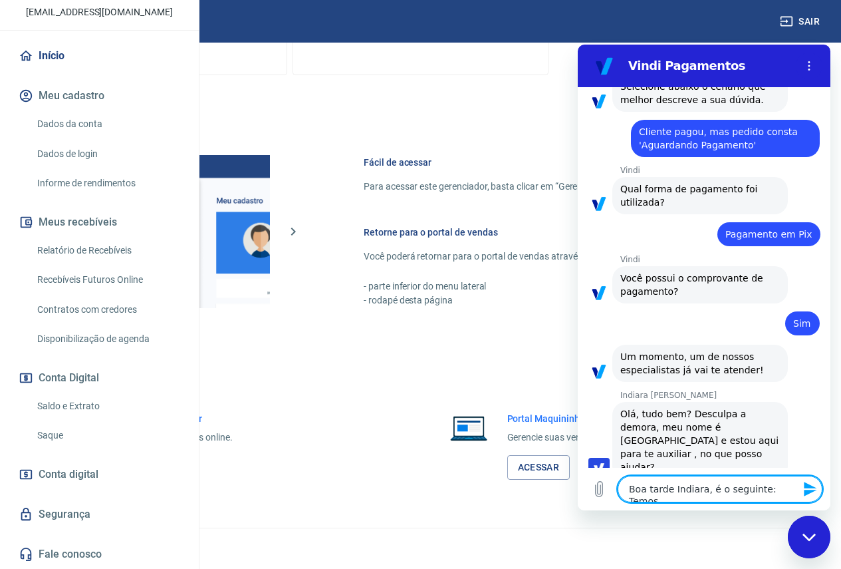
type textarea "x"
type textarea "Boa tarde Indiara, é o seguinte: Temos um"
type textarea "x"
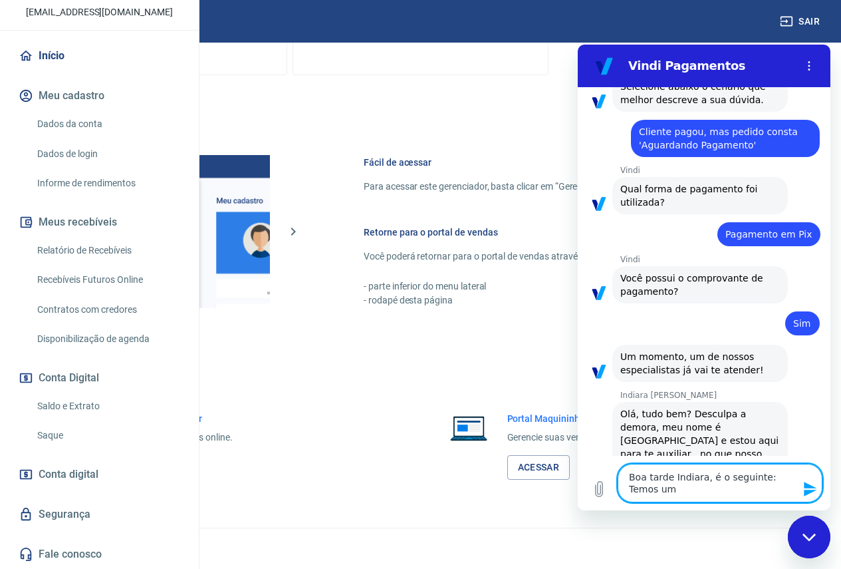
type textarea "Boa tarde Indiara, é o seguinte: Temos um"
type textarea "x"
type textarea "Boa tarde Indiara, é o seguinte: Temos um p"
type textarea "x"
type textarea "Boa tarde Indiara, é o seguinte: Temos um pe"
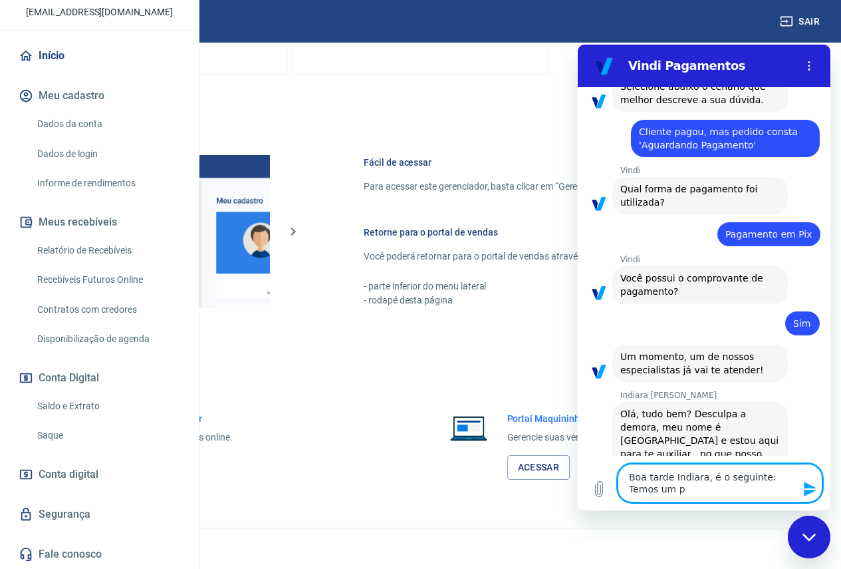
type textarea "x"
type textarea "Boa tarde Indiara, é o seguinte: Temos um ped"
type textarea "x"
type textarea "Boa tarde Indiara, é o seguinte: Temos um pedi"
type textarea "x"
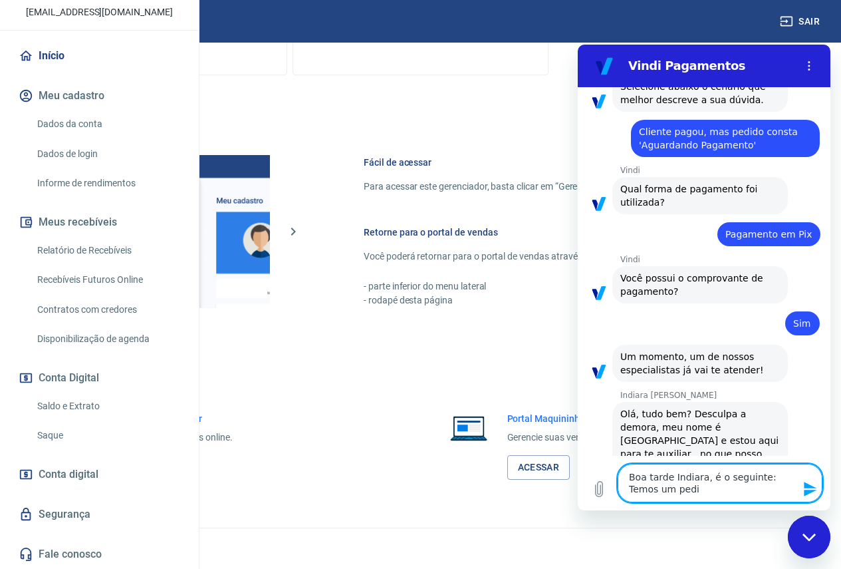
type textarea "Boa tarde Indiara, é o seguinte: Temos um pedid"
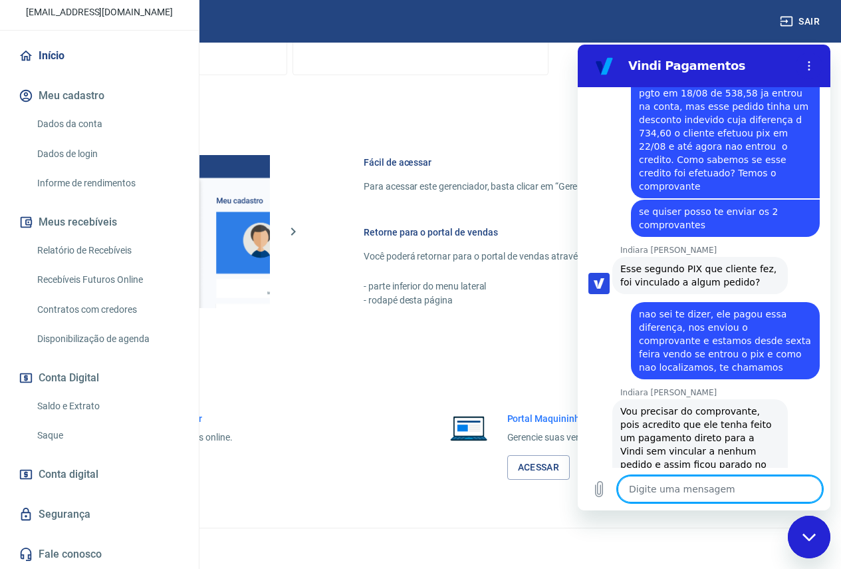
scroll to position [1799, 0]
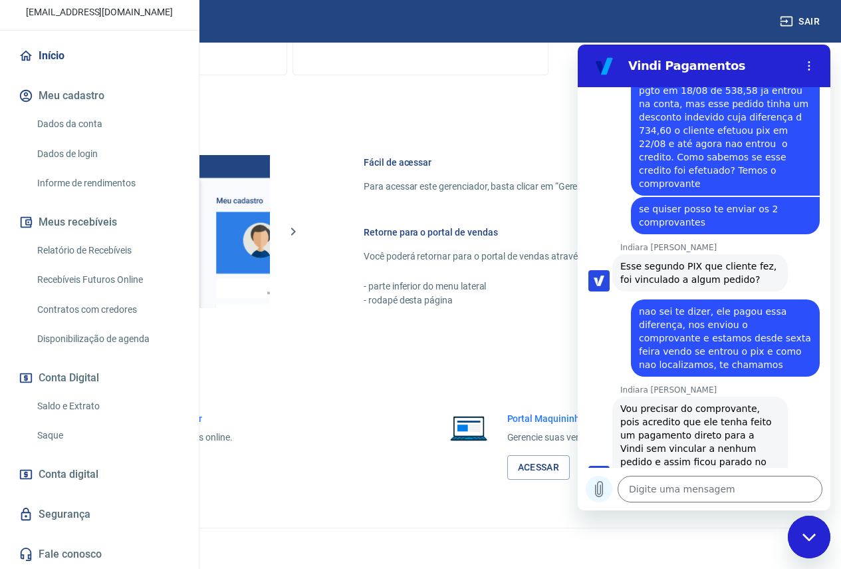
click at [601, 488] on icon "Carregar arquivo" at bounding box center [599, 489] width 7 height 15
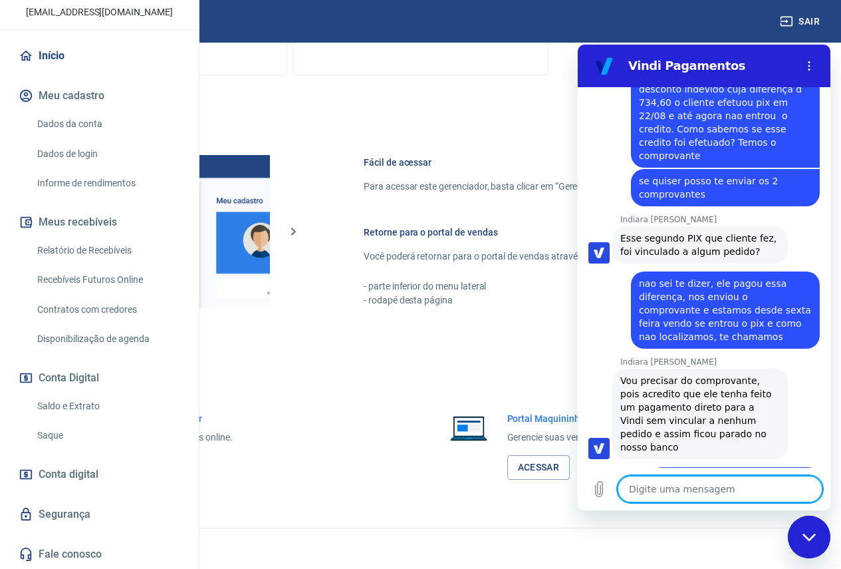
scroll to position [1830, 0]
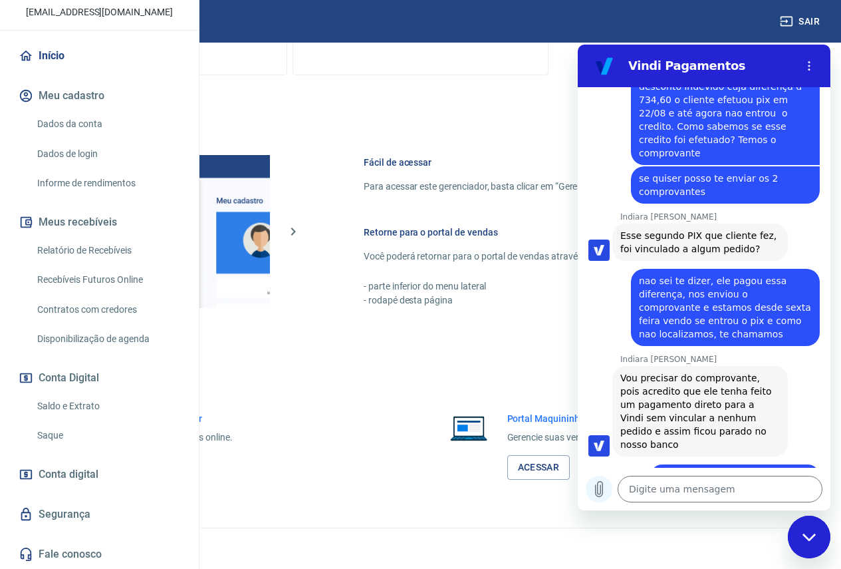
click at [600, 492] on icon "Carregar arquivo" at bounding box center [599, 489] width 16 height 16
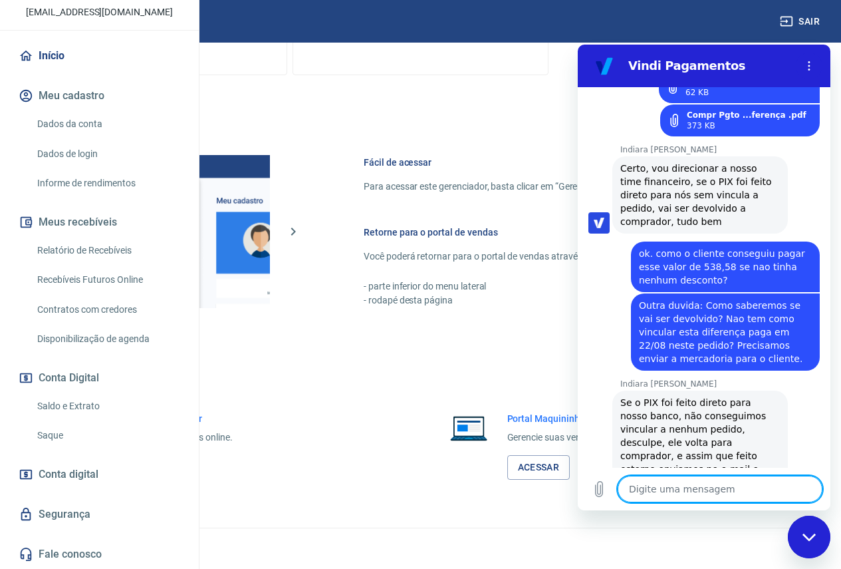
scroll to position [2263, 0]
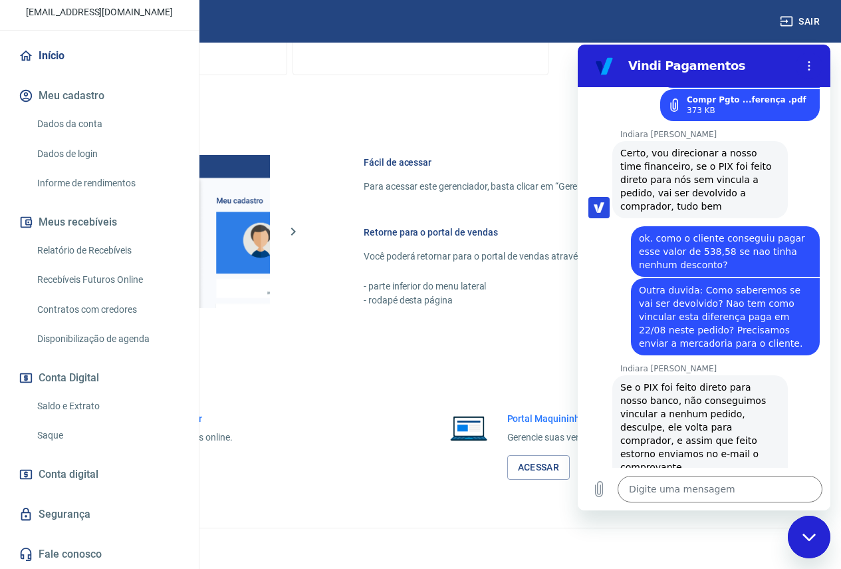
click at [817, 533] on div "15:52" at bounding box center [727, 538] width 208 height 11
click at [684, 489] on textarea at bounding box center [720, 489] width 205 height 27
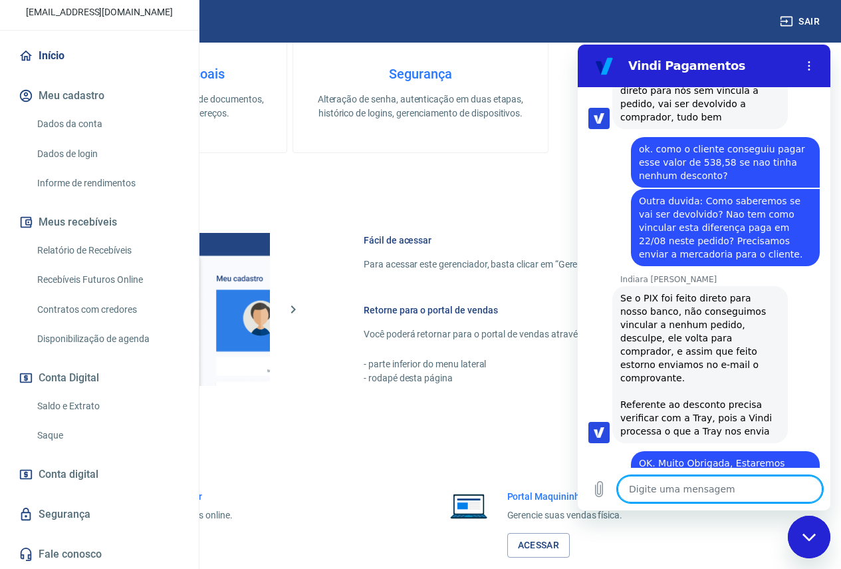
scroll to position [523, 0]
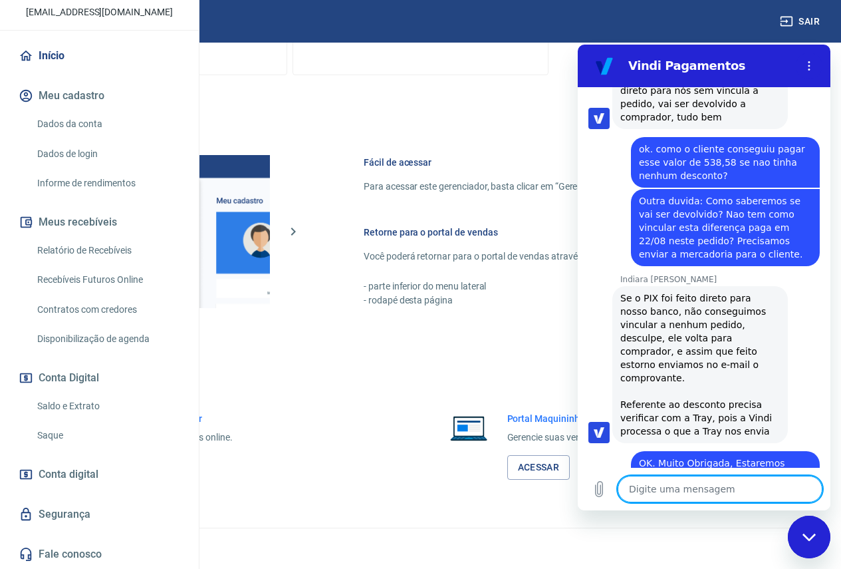
click at [47, 54] on link "Início" at bounding box center [99, 55] width 167 height 29
click at [806, 539] on icon "Fechar janela de mensagens" at bounding box center [810, 537] width 14 height 9
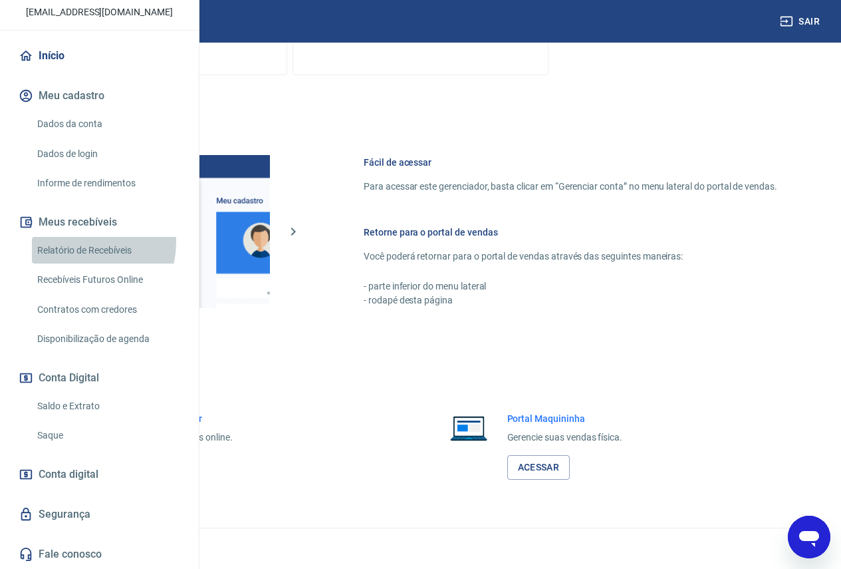
click at [71, 241] on link "Relatório de Recebíveis" at bounding box center [107, 250] width 151 height 27
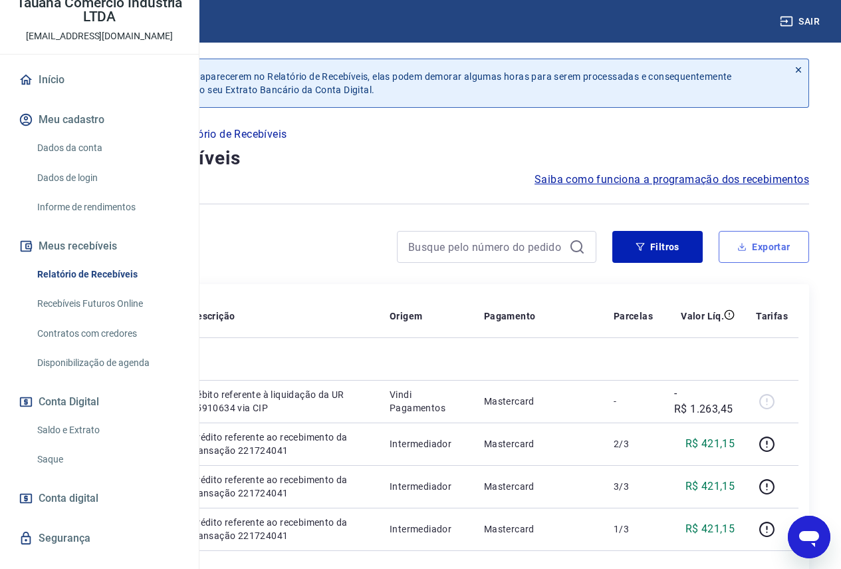
click at [761, 242] on button "Exportar" at bounding box center [764, 247] width 90 height 32
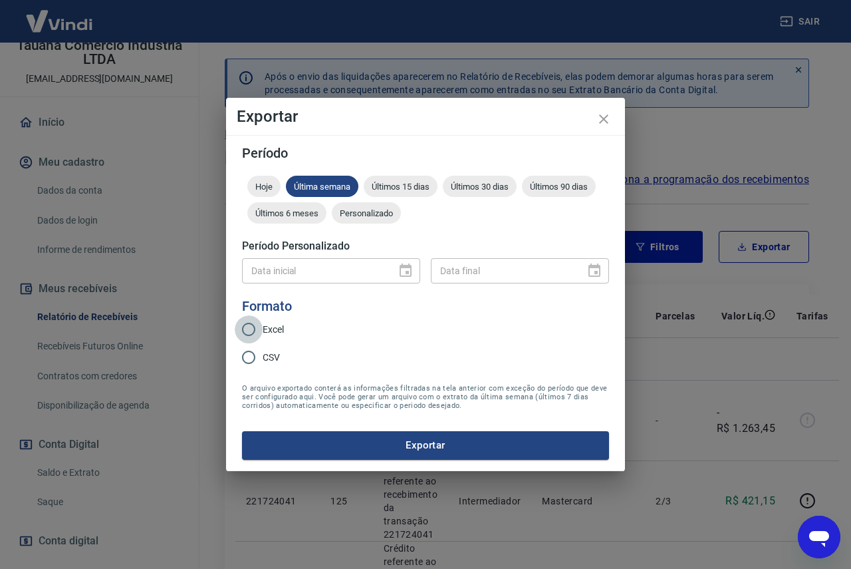
click at [248, 329] on input "Excel" at bounding box center [249, 329] width 28 height 28
click at [362, 216] on span "Personalizado" at bounding box center [366, 213] width 69 height 10
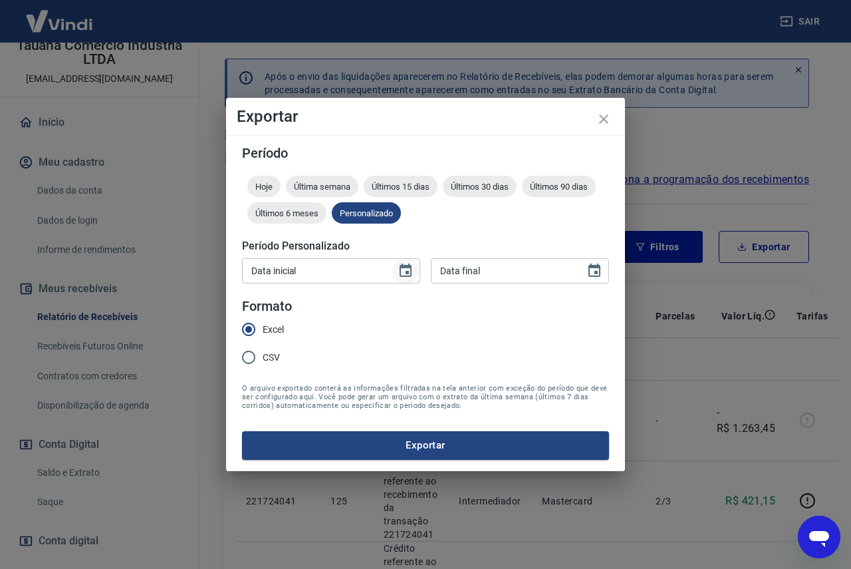
click at [405, 272] on icon "Choose date" at bounding box center [406, 271] width 16 height 16
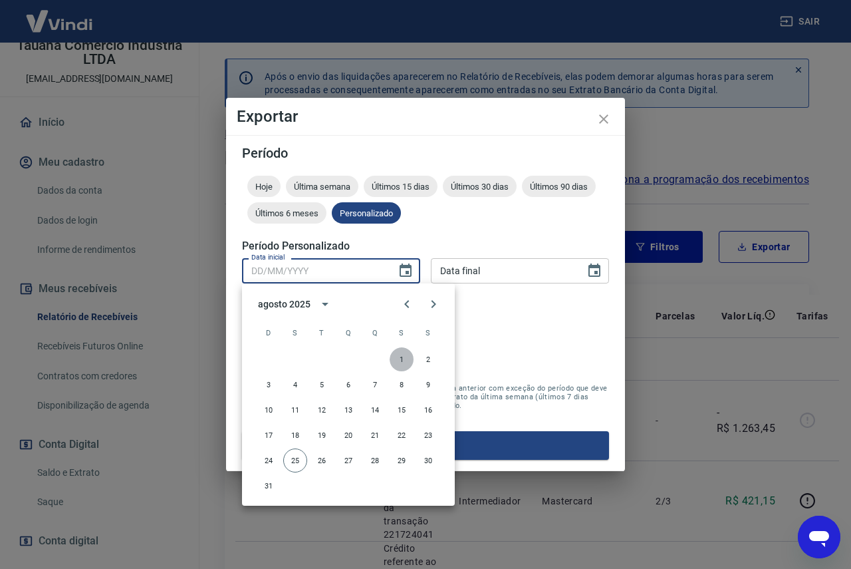
click at [403, 357] on button "1" at bounding box center [402, 359] width 24 height 24
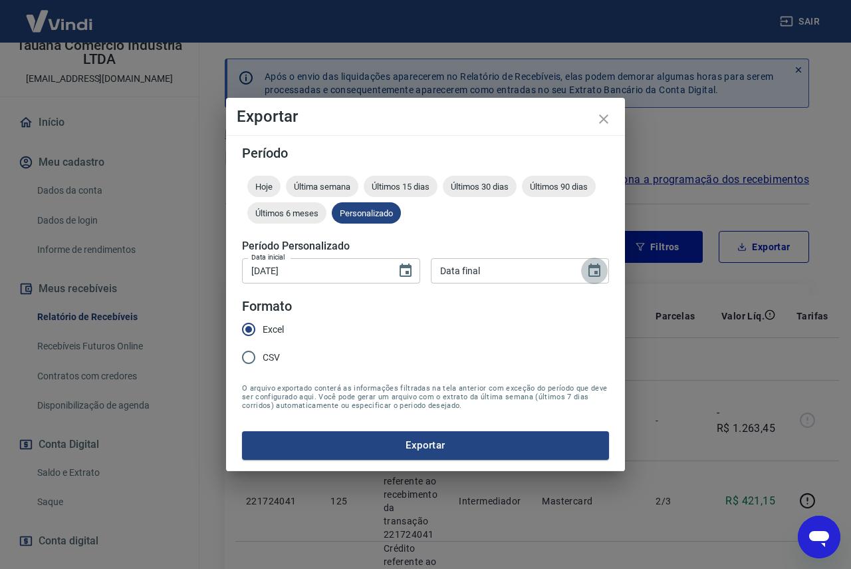
click at [595, 271] on icon "Choose date" at bounding box center [595, 269] width 12 height 13
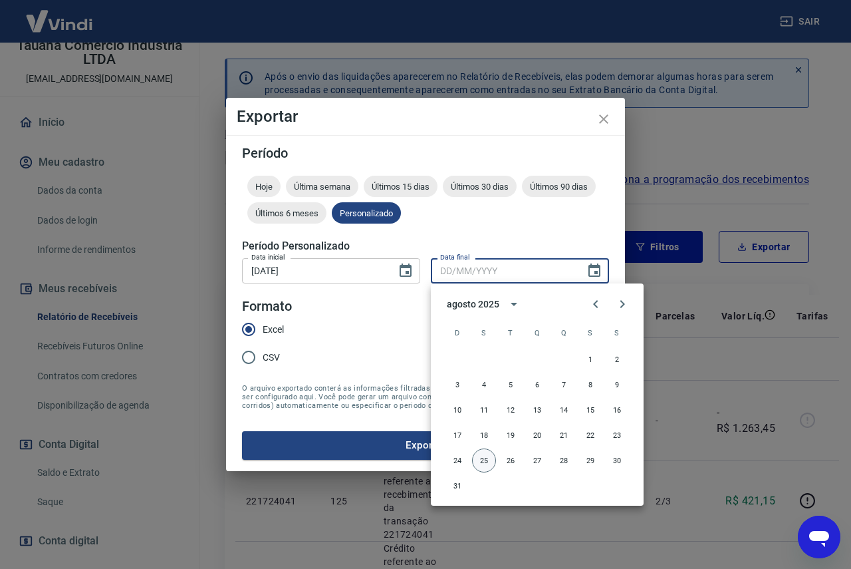
click at [484, 455] on button "25" at bounding box center [484, 460] width 24 height 24
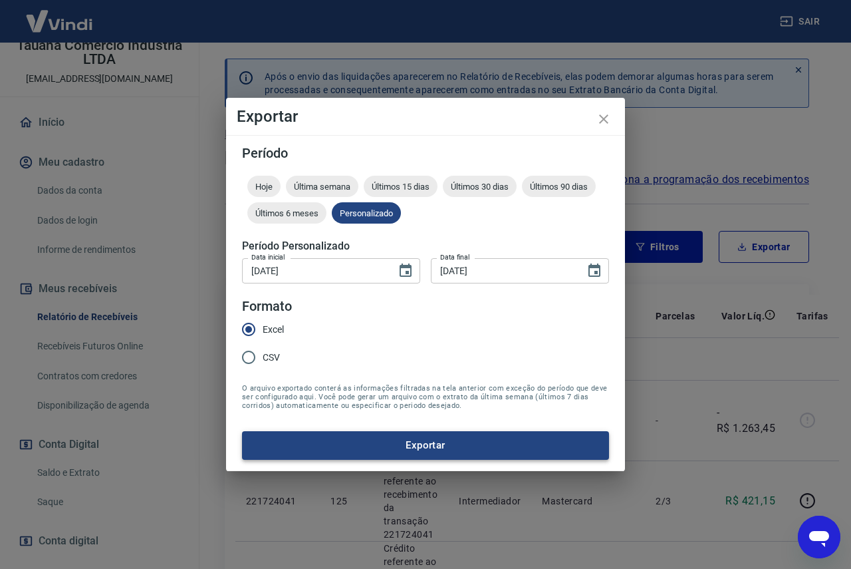
click at [416, 444] on button "Exportar" at bounding box center [425, 445] width 367 height 28
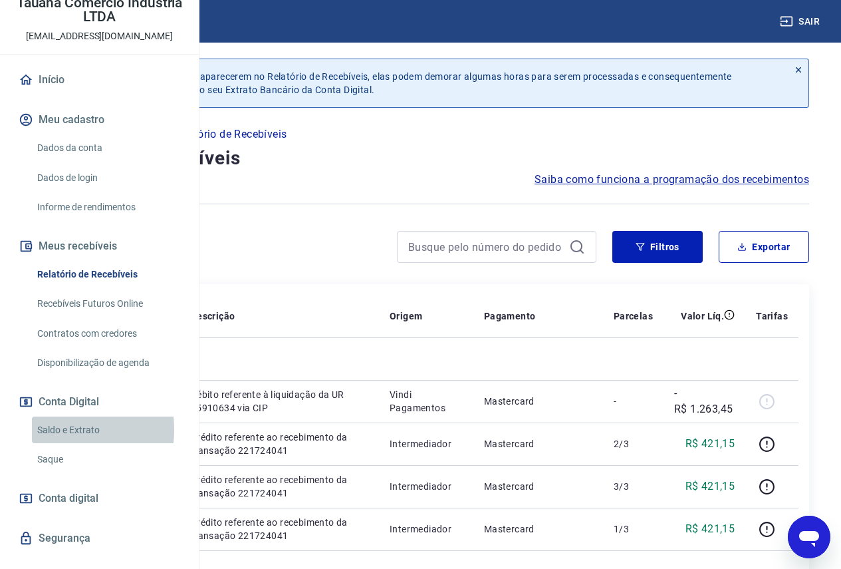
click at [51, 444] on link "Saldo e Extrato" at bounding box center [107, 429] width 151 height 27
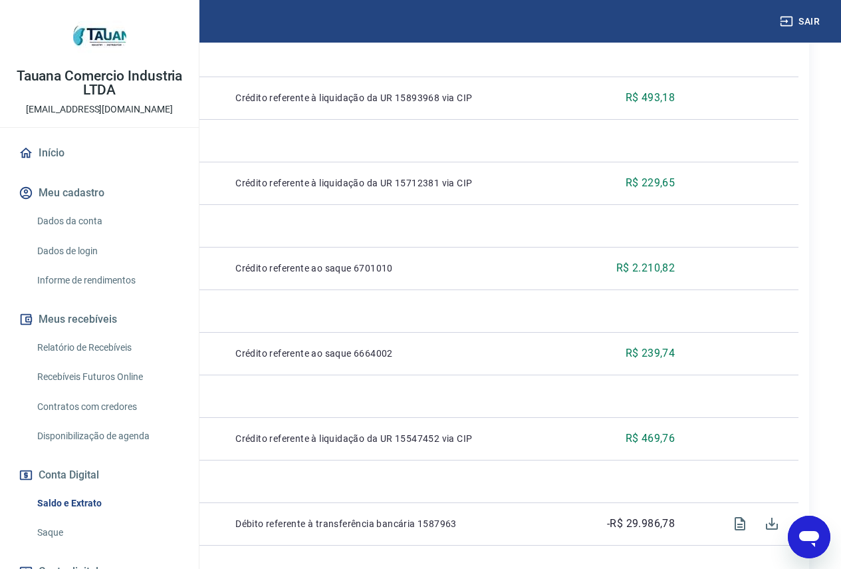
click at [82, 168] on link "Início" at bounding box center [99, 152] width 167 height 29
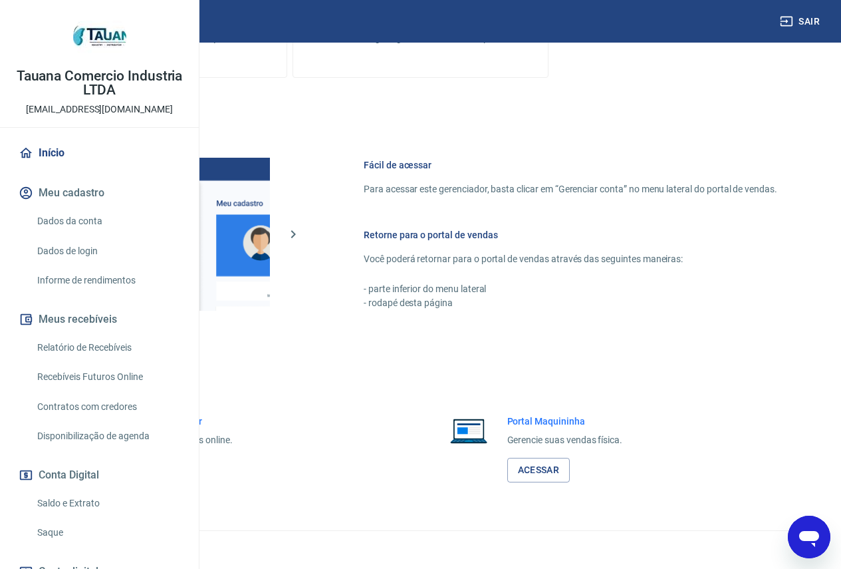
click at [102, 334] on button "Meus recebíveis" at bounding box center [99, 319] width 167 height 29
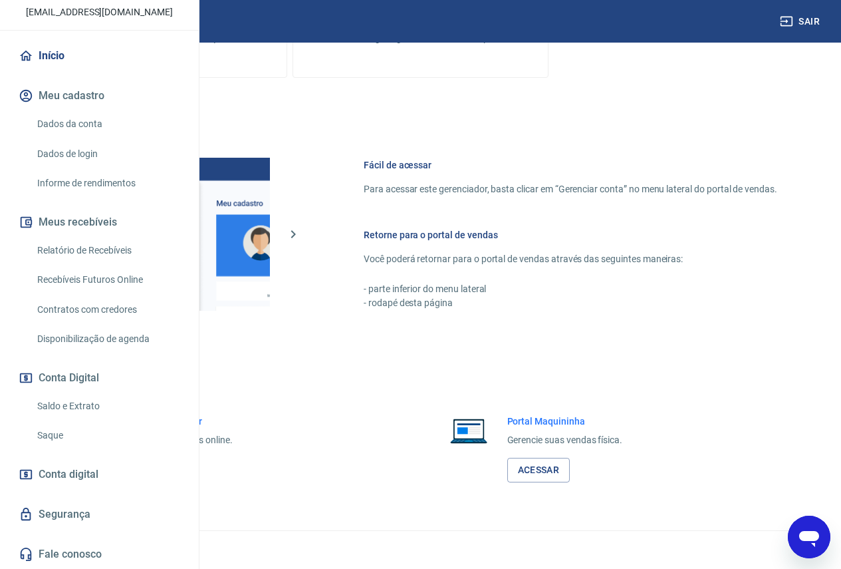
scroll to position [133, 0]
click at [107, 255] on link "Relatório de Recebíveis" at bounding box center [107, 250] width 151 height 27
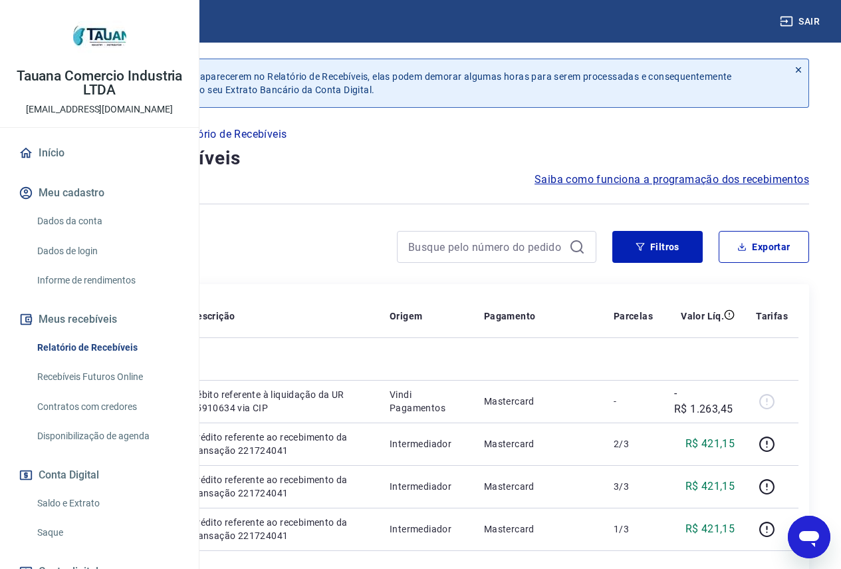
click at [55, 168] on link "Início" at bounding box center [99, 152] width 167 height 29
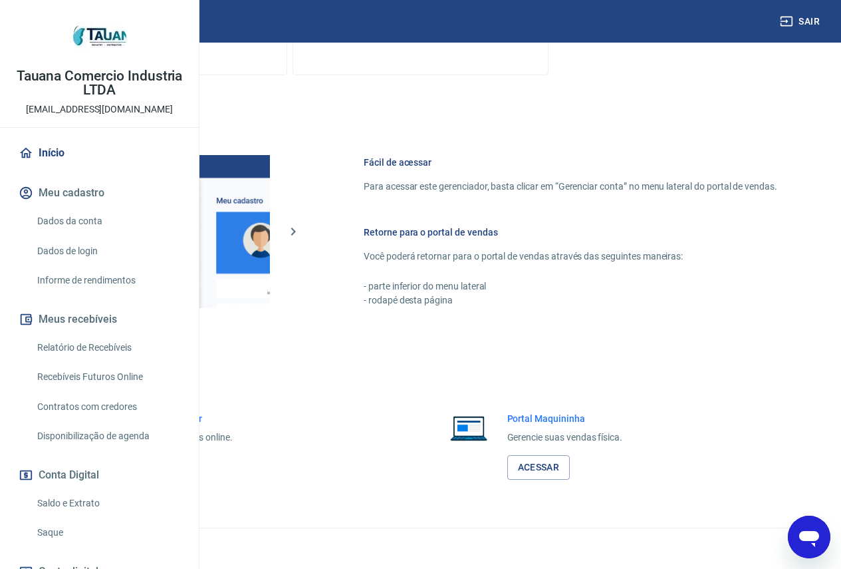
scroll to position [523, 0]
click at [68, 235] on link "Dados da conta" at bounding box center [107, 221] width 151 height 27
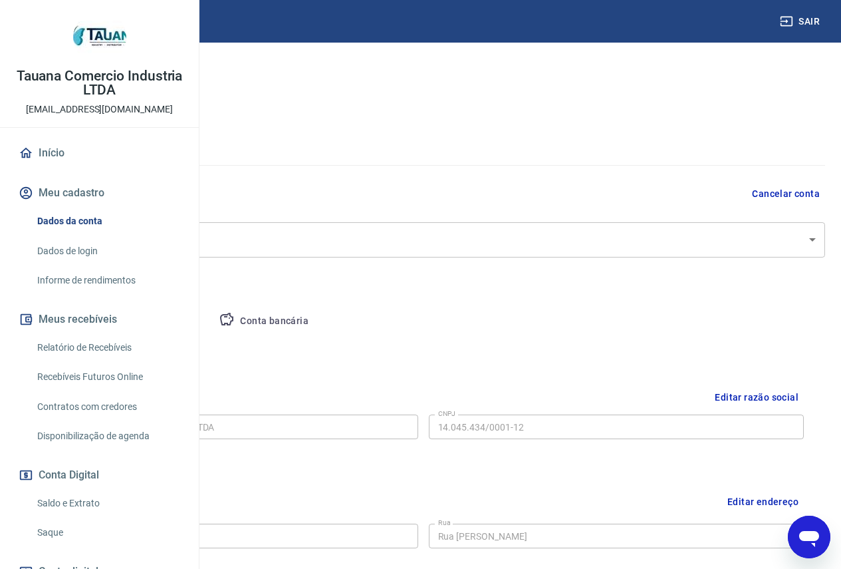
click at [83, 265] on link "Dados de login" at bounding box center [107, 250] width 151 height 27
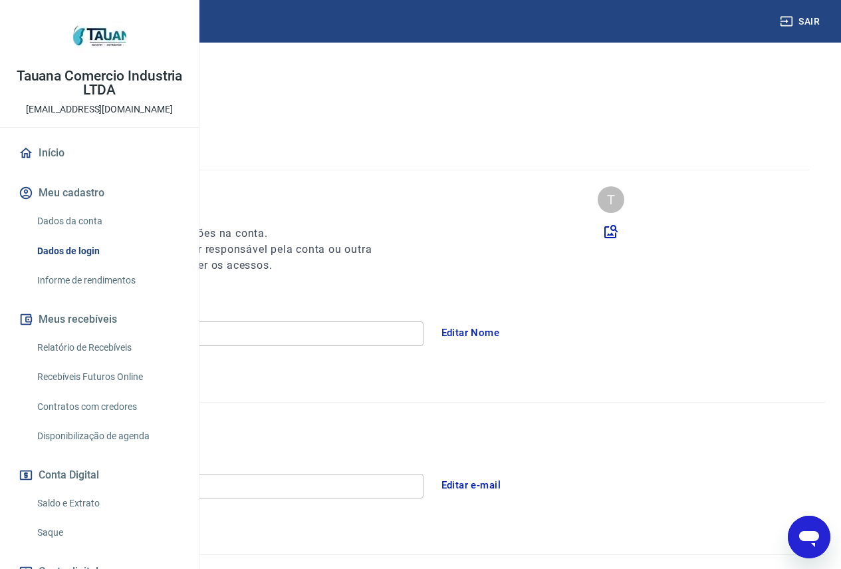
click at [85, 294] on link "Informe de rendimentos" at bounding box center [107, 280] width 151 height 27
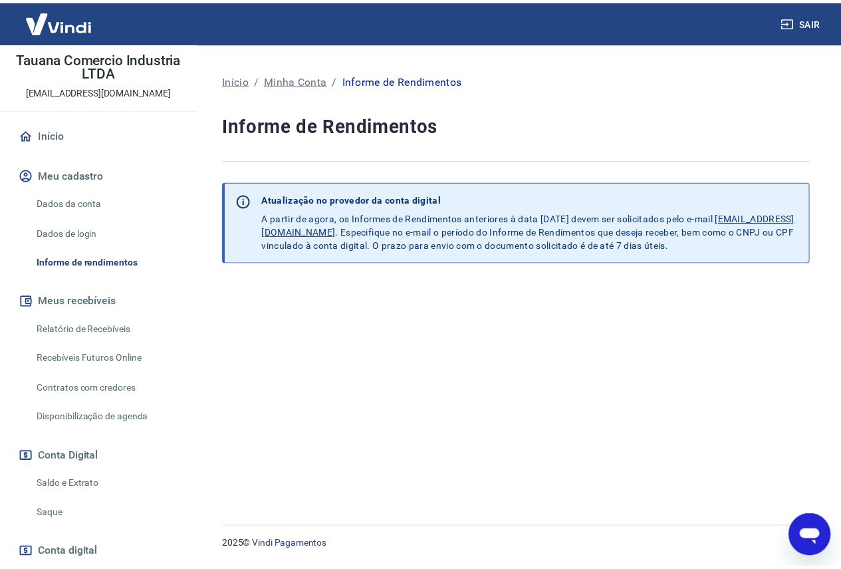
scroll to position [133, 0]
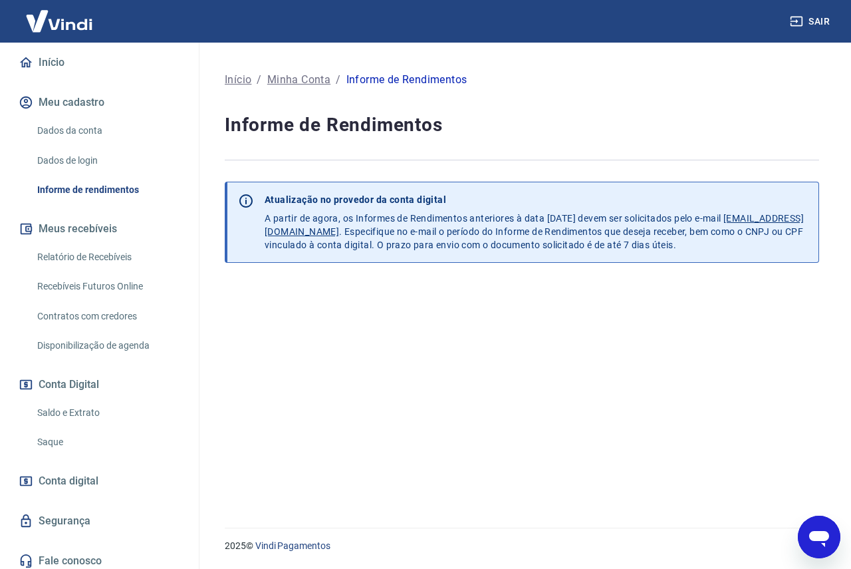
click at [96, 229] on button "Meus recebíveis" at bounding box center [99, 228] width 167 height 29
click at [79, 256] on link "Relatório de Recebíveis" at bounding box center [107, 256] width 151 height 27
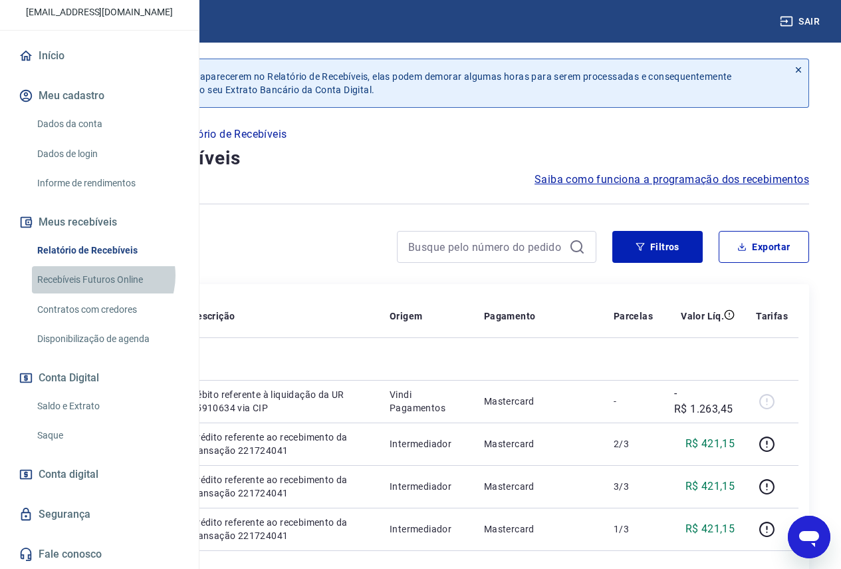
click at [100, 282] on link "Recebíveis Futuros Online" at bounding box center [107, 279] width 151 height 27
click at [110, 253] on link "Relatório de Recebíveis" at bounding box center [107, 250] width 151 height 27
click at [109, 282] on link "Recebíveis Futuros Online" at bounding box center [107, 279] width 151 height 27
